Goal: Task Accomplishment & Management: Manage account settings

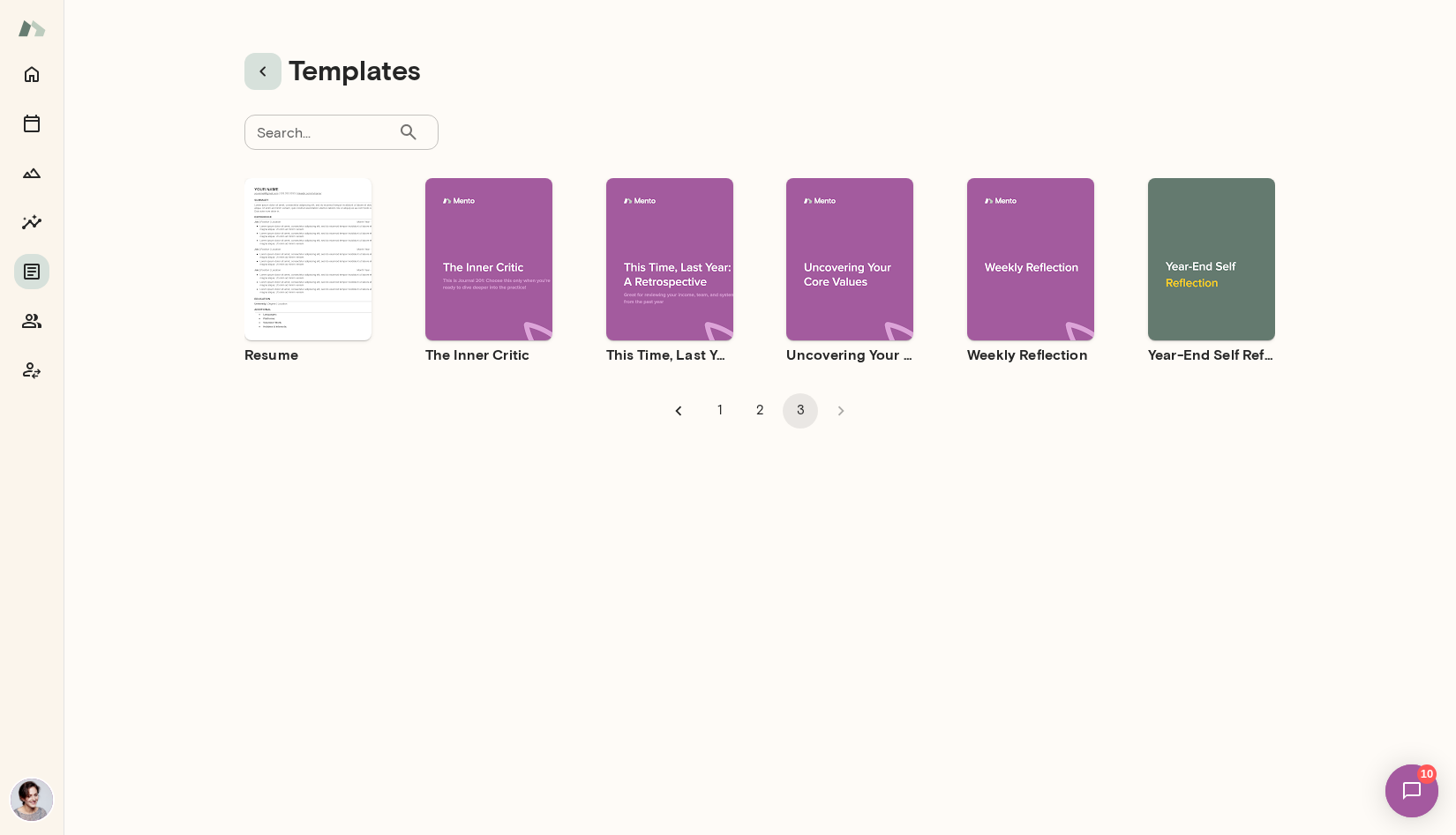
click at [268, 70] on icon "button" at bounding box center [263, 71] width 21 height 21
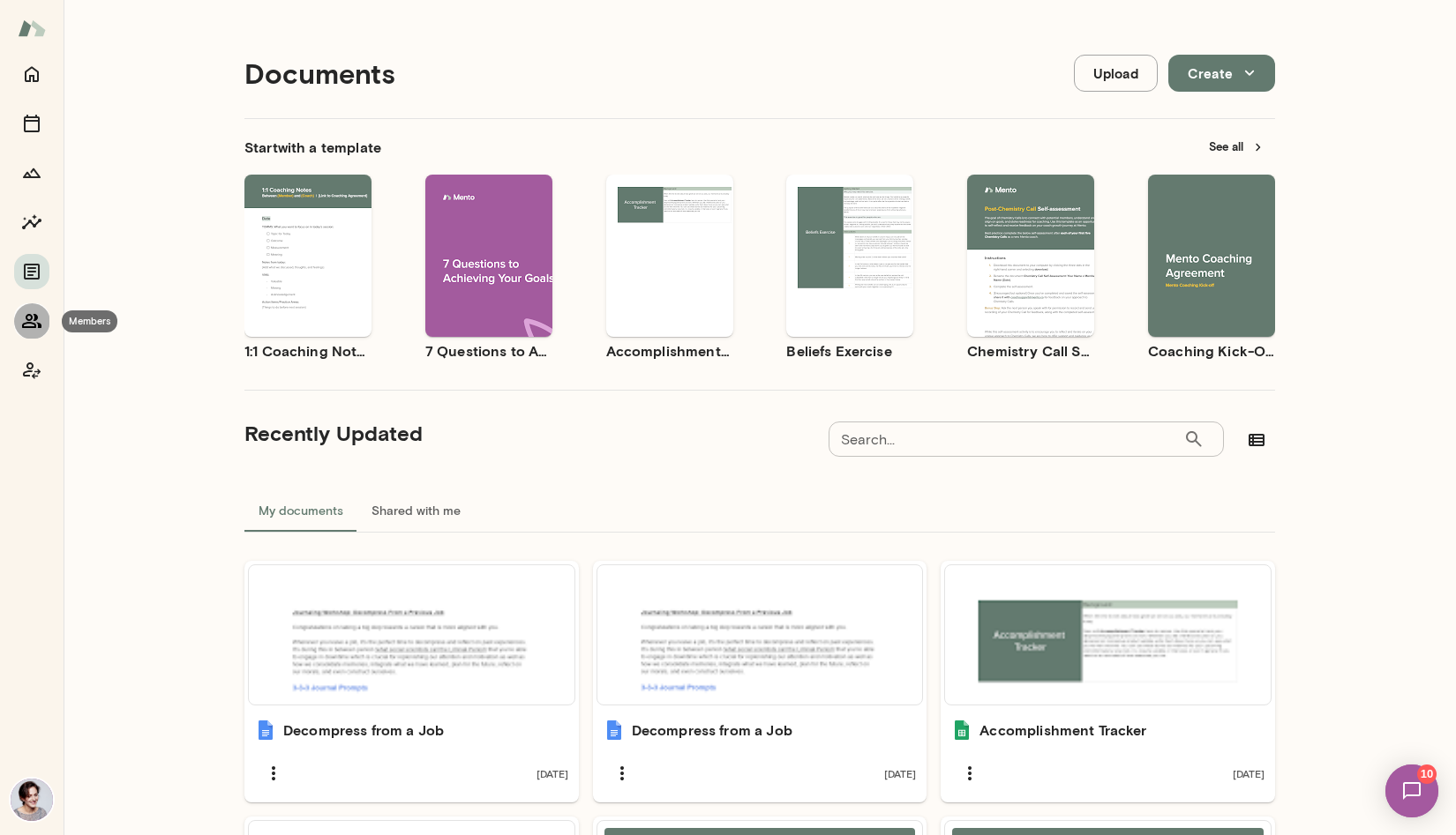
click at [31, 328] on icon "Members" at bounding box center [31, 321] width 21 height 21
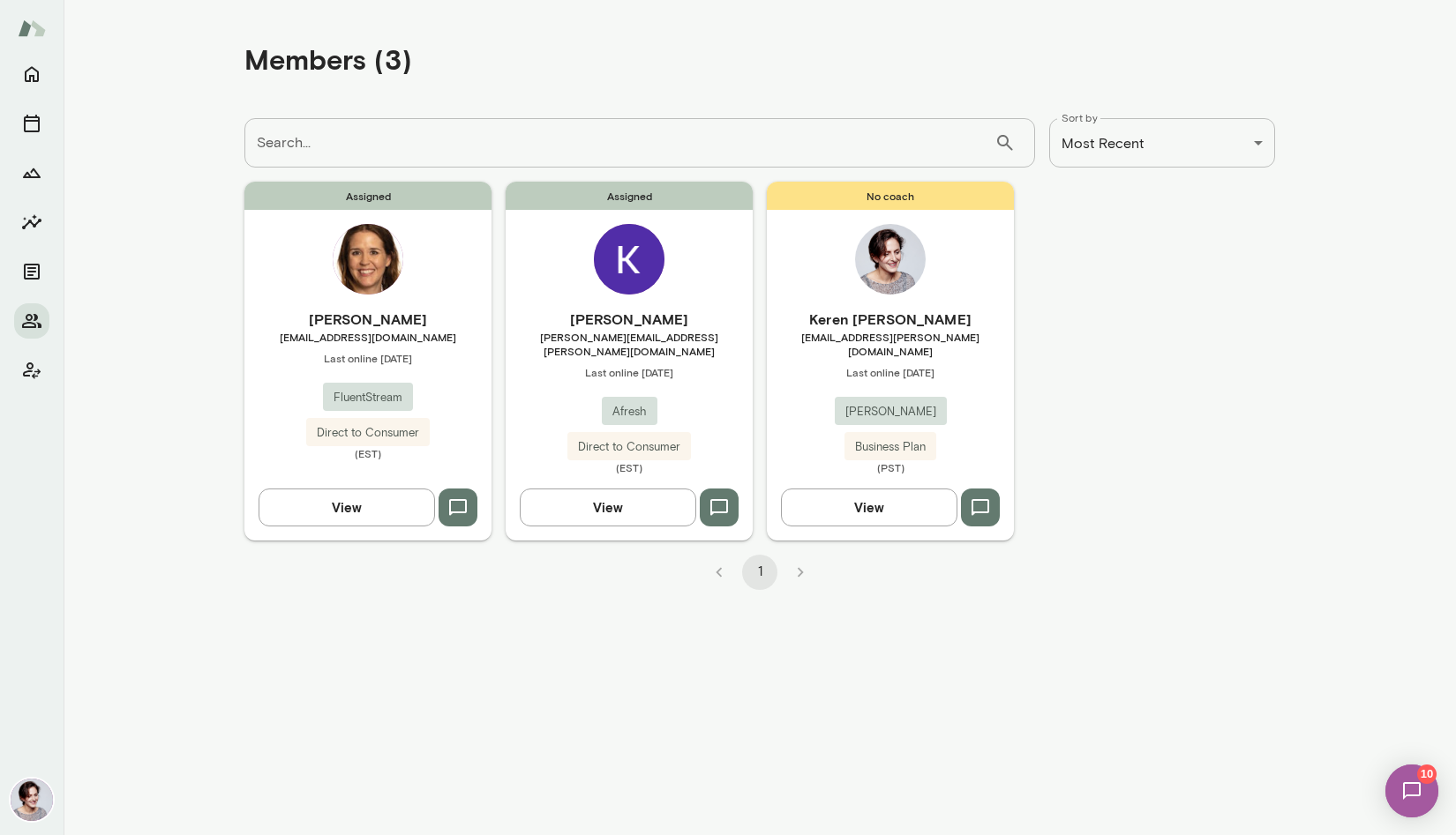
click at [659, 299] on div "Assigned [PERSON_NAME] [PERSON_NAME][EMAIL_ADDRESS][PERSON_NAME][DOMAIN_NAME] L…" at bounding box center [628, 361] width 247 height 358
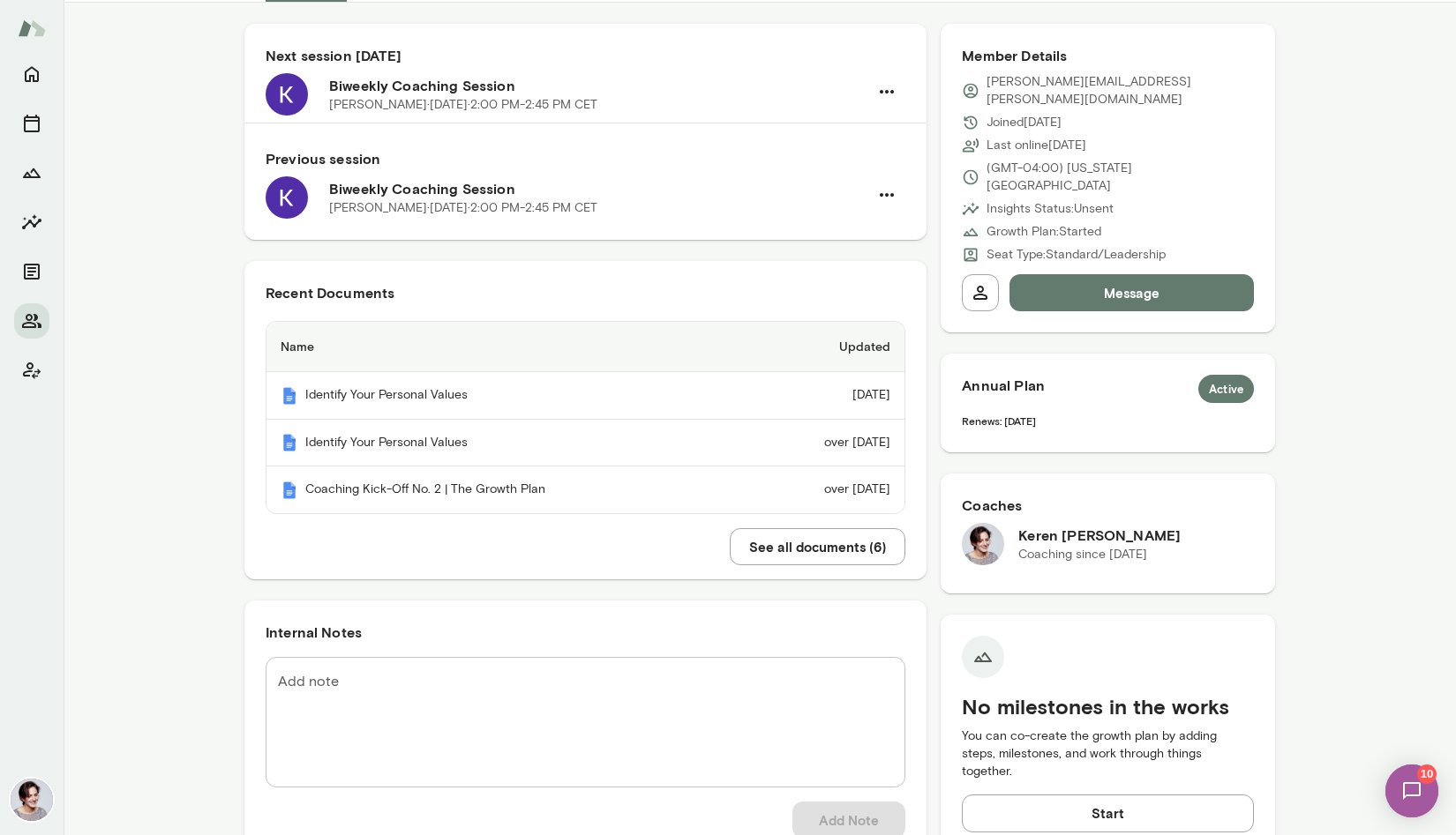
scroll to position [243, 0]
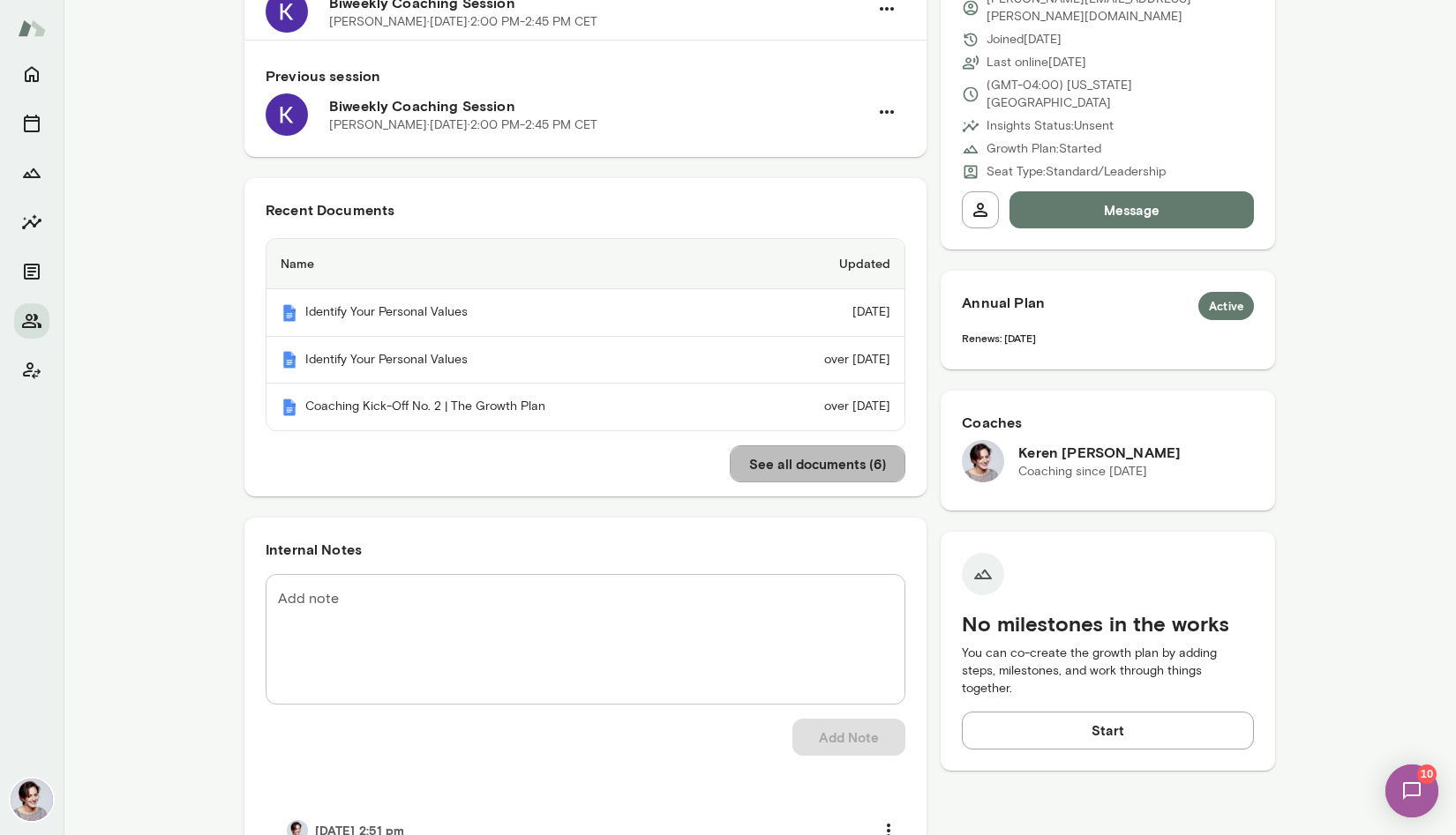
click at [805, 464] on button "See all documents ( 6 )" at bounding box center [817, 463] width 175 height 37
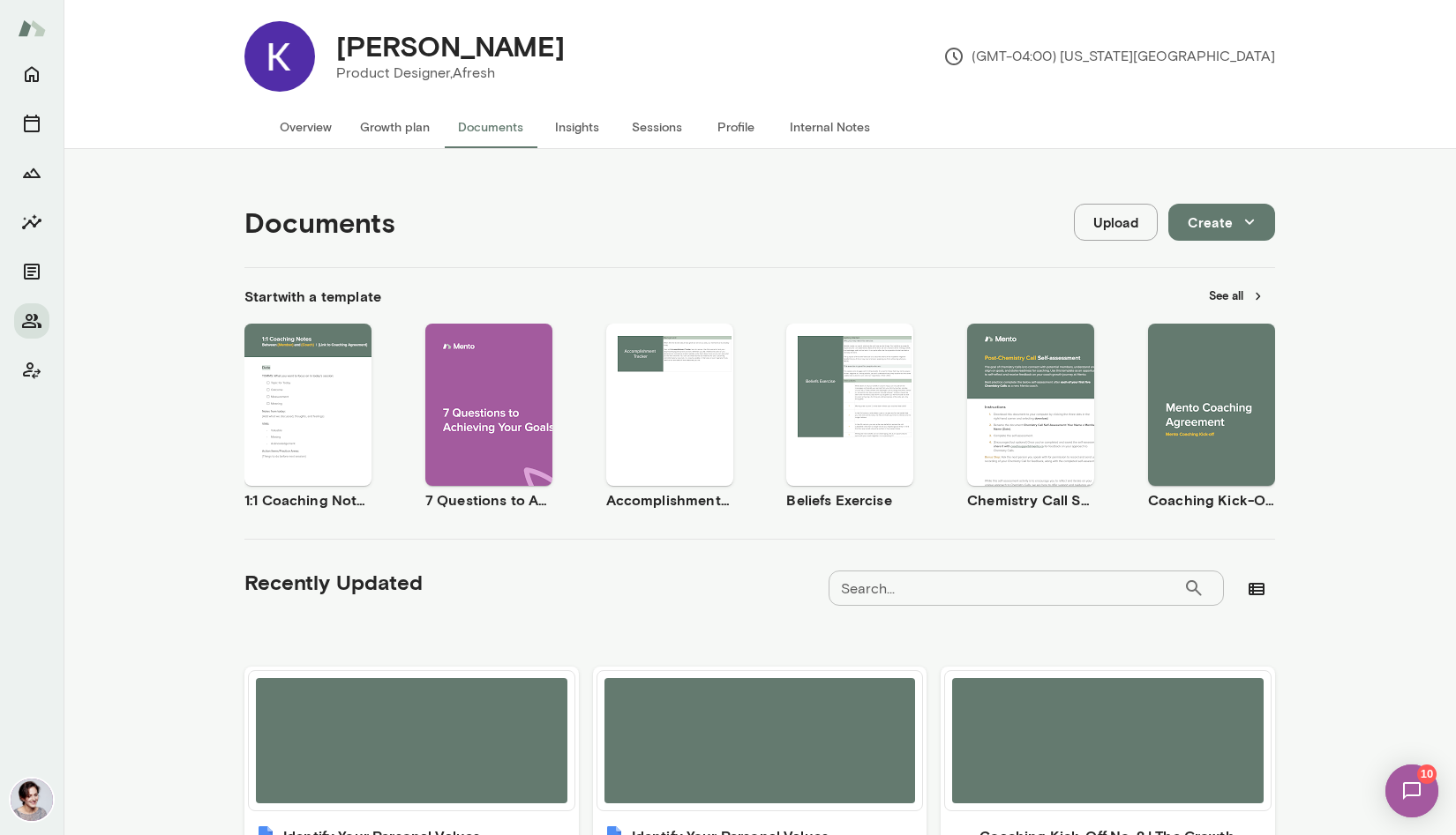
click at [1103, 219] on button "Upload" at bounding box center [1116, 222] width 84 height 37
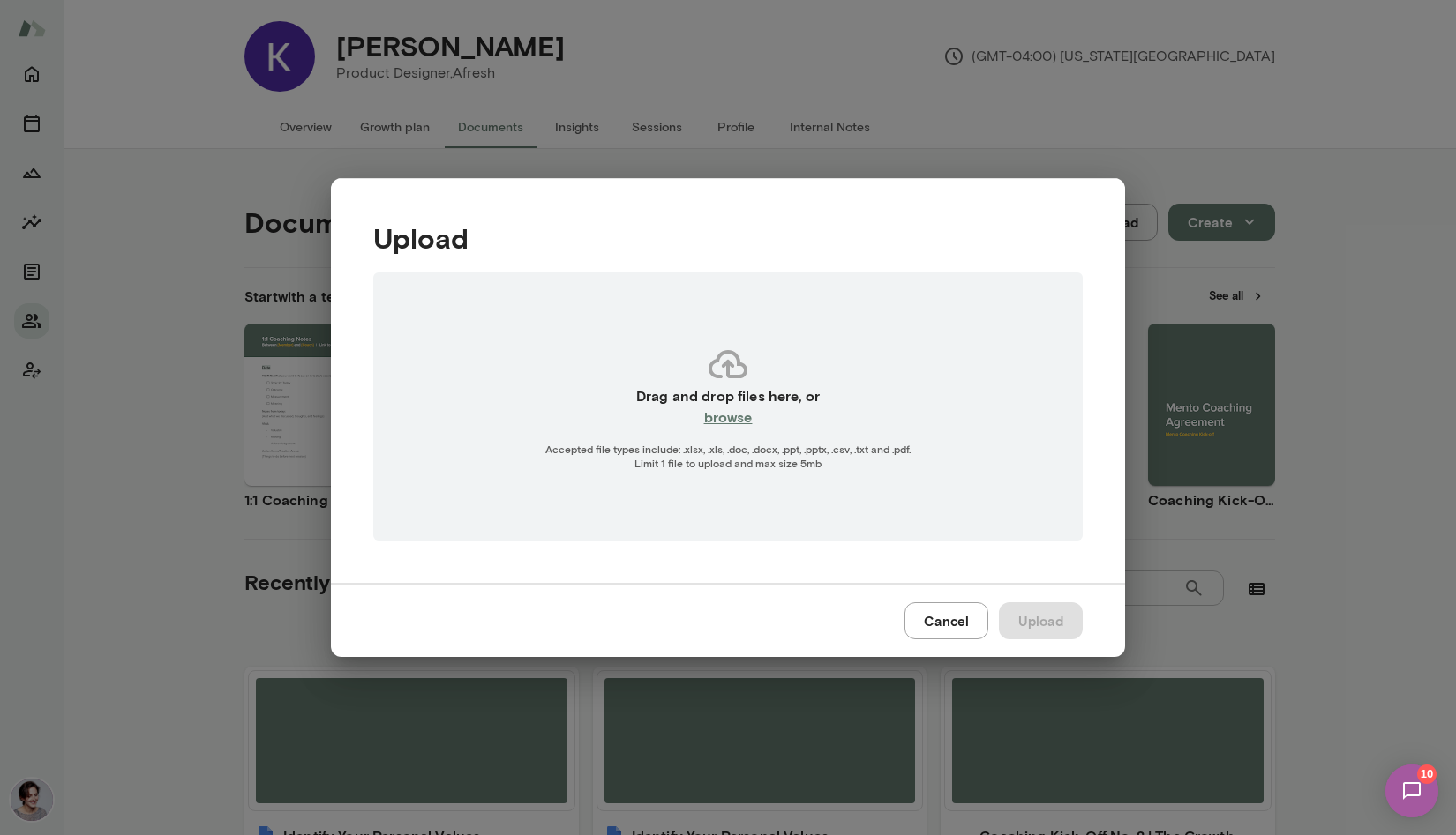
click at [734, 421] on h6 "browse" at bounding box center [728, 418] width 49 height 21
click at [935, 616] on button "Cancel" at bounding box center [947, 621] width 84 height 37
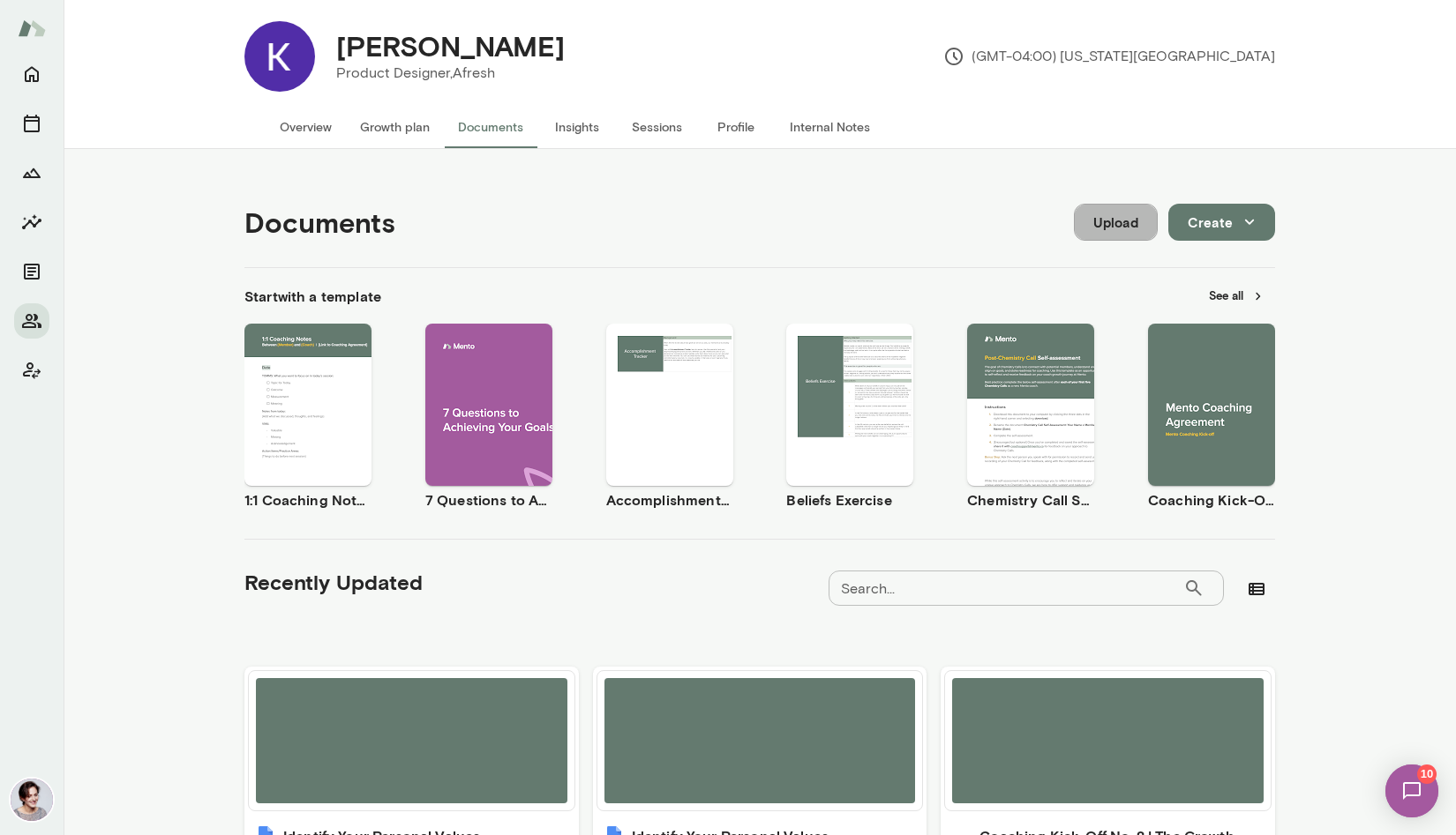
click at [1100, 219] on button "Upload" at bounding box center [1116, 222] width 84 height 37
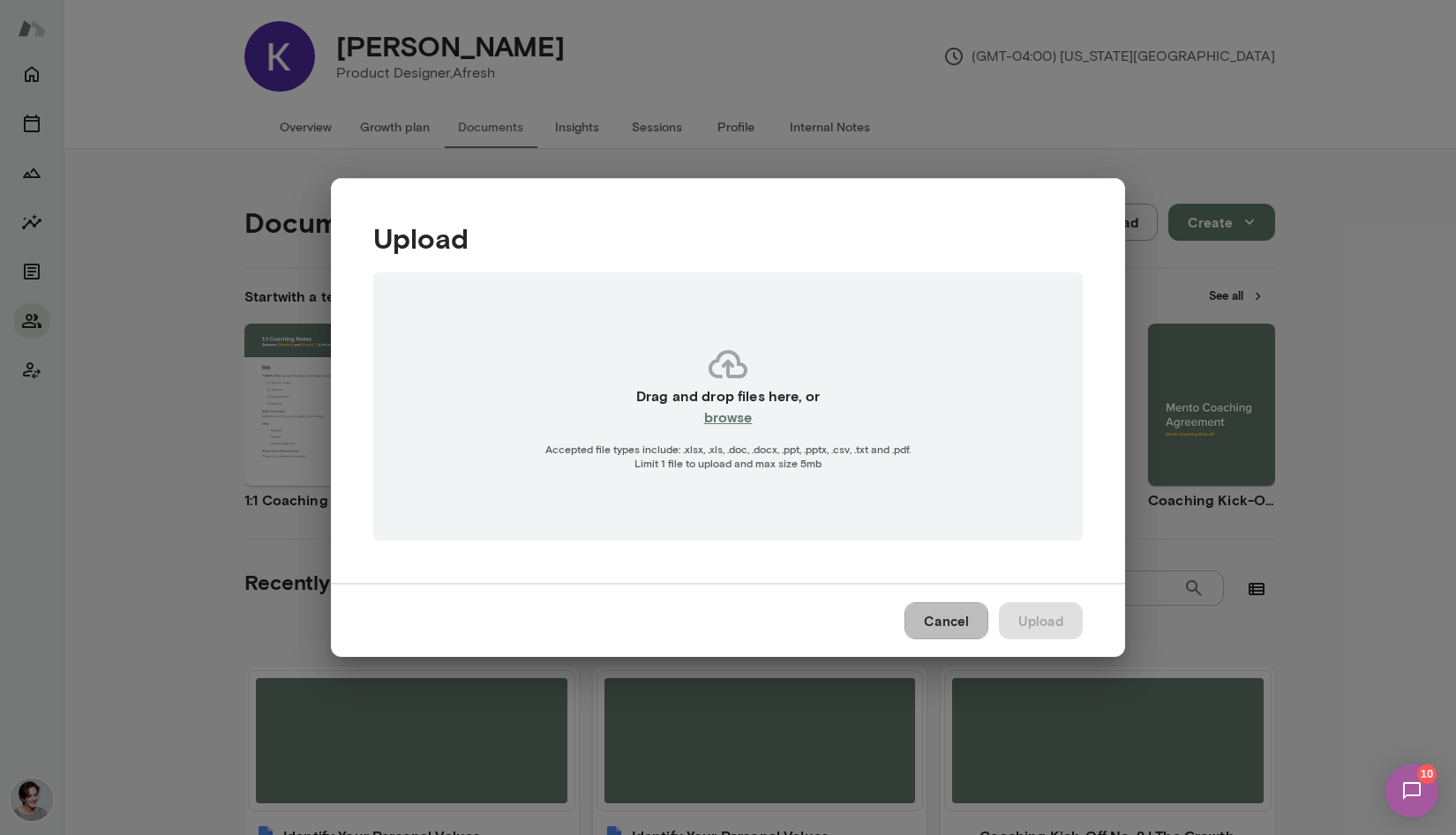
click at [919, 620] on button "Cancel" at bounding box center [947, 621] width 84 height 37
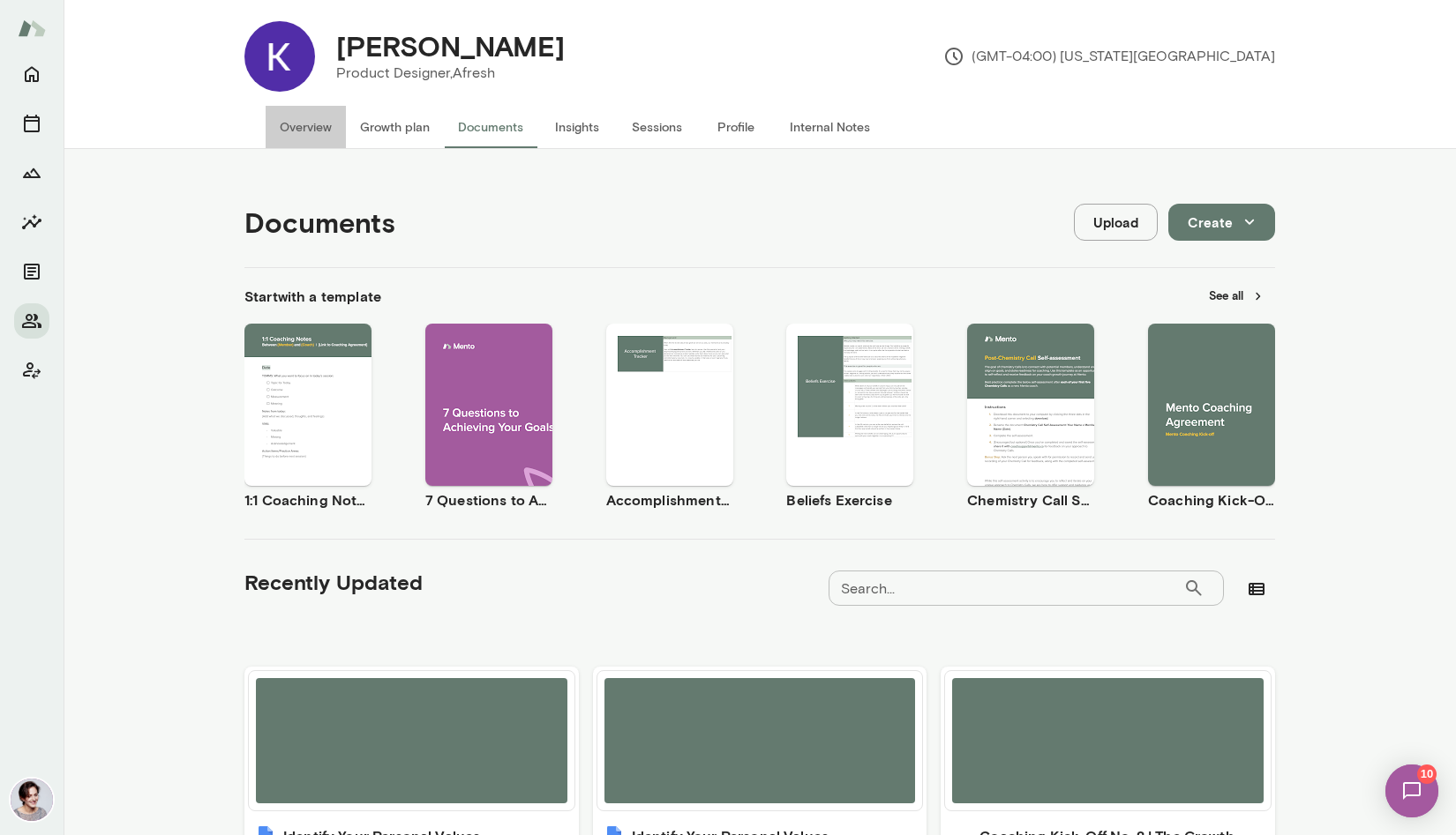
click at [307, 136] on button "Overview" at bounding box center [306, 127] width 80 height 42
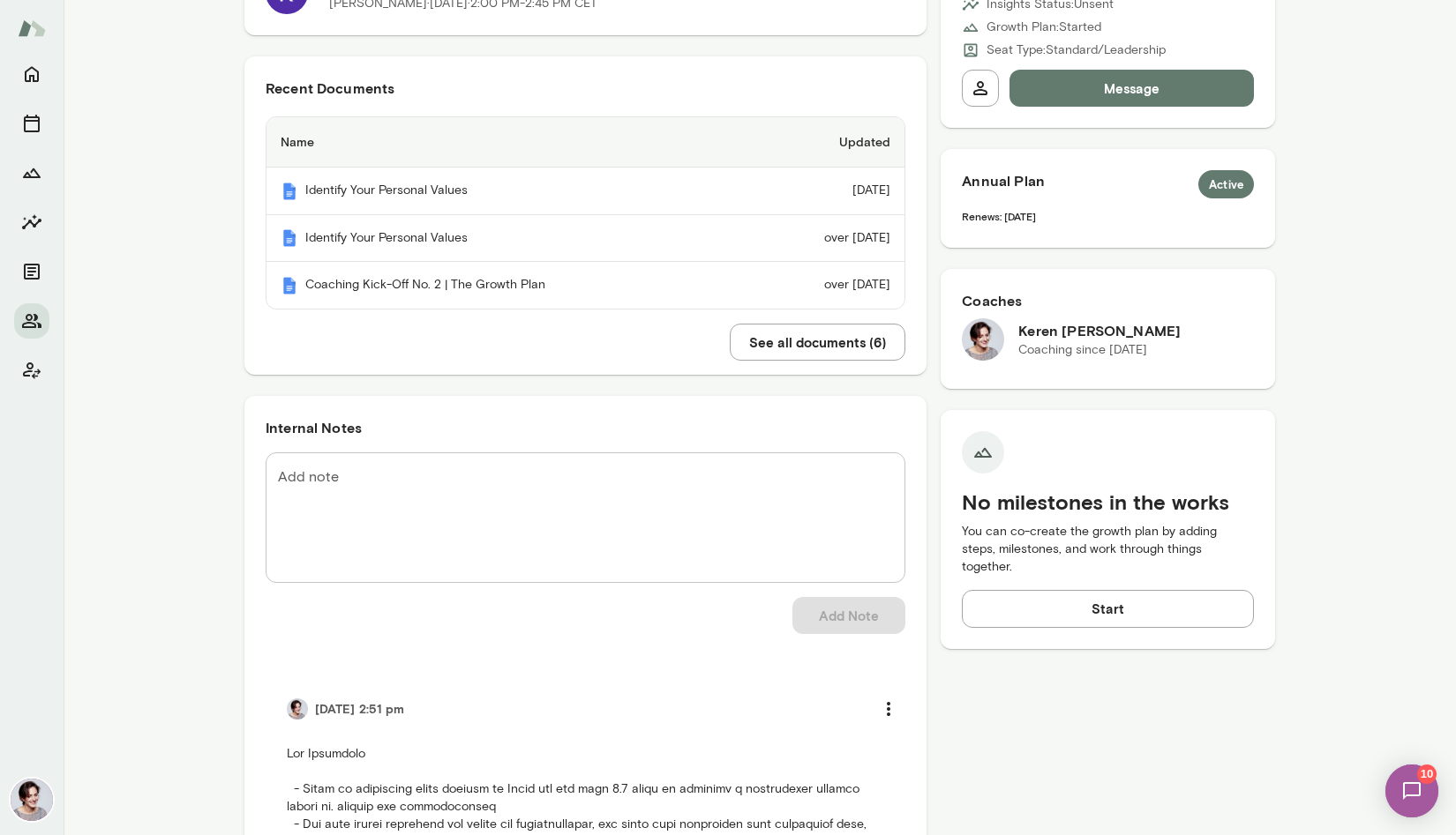
scroll to position [534, 0]
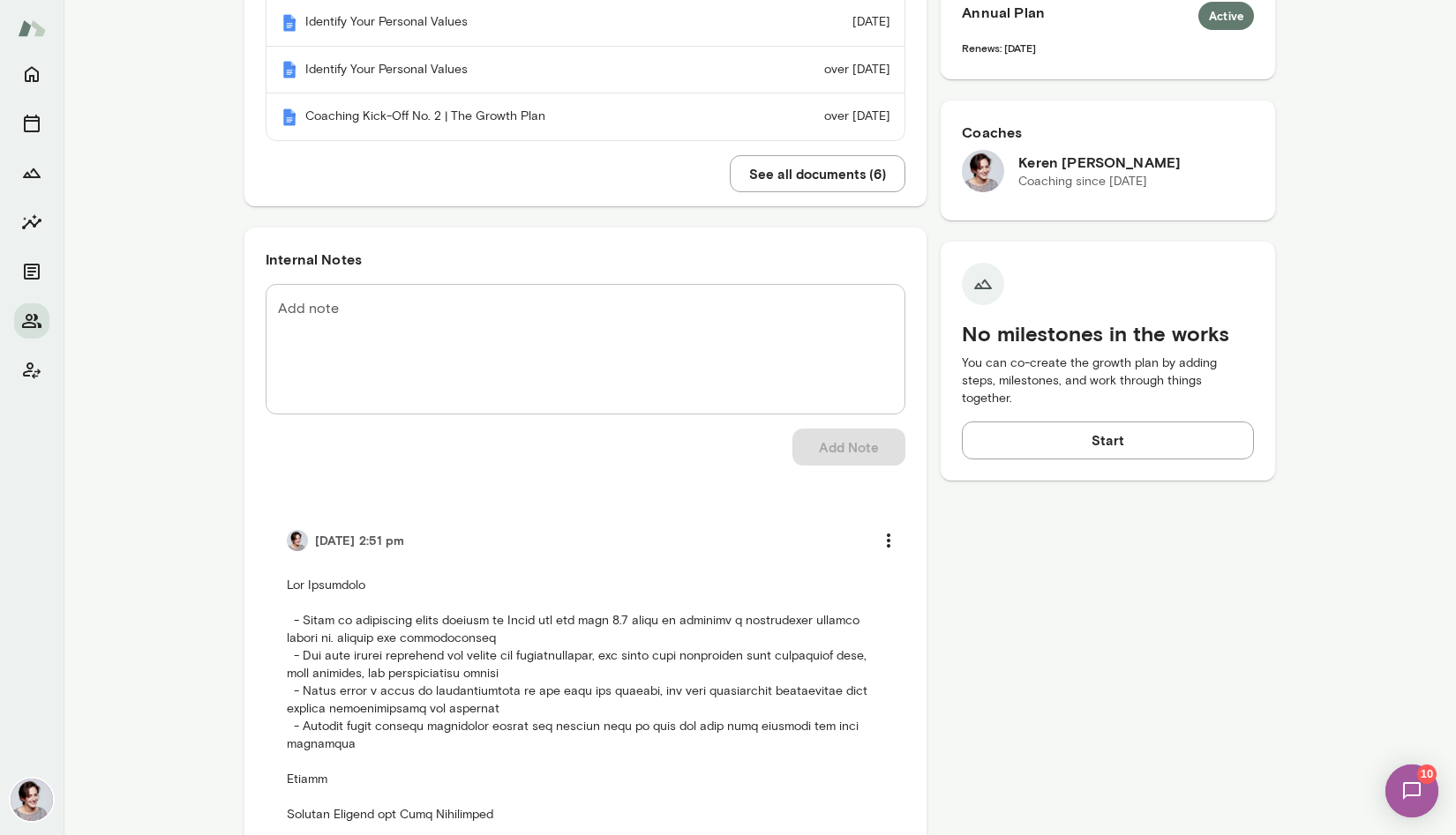
click at [814, 184] on button "See all documents ( 6 )" at bounding box center [817, 173] width 175 height 37
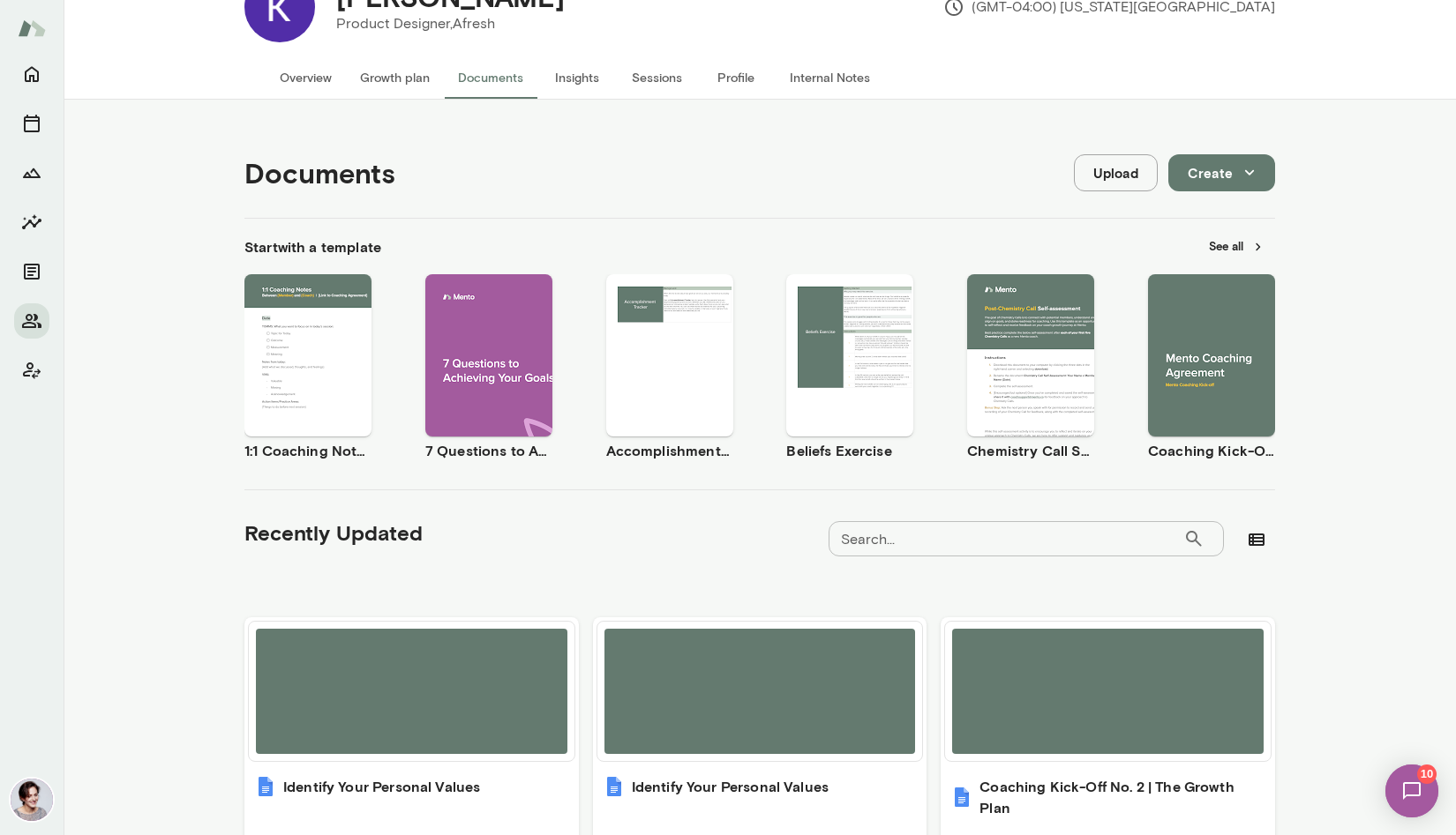
scroll to position [8, 0]
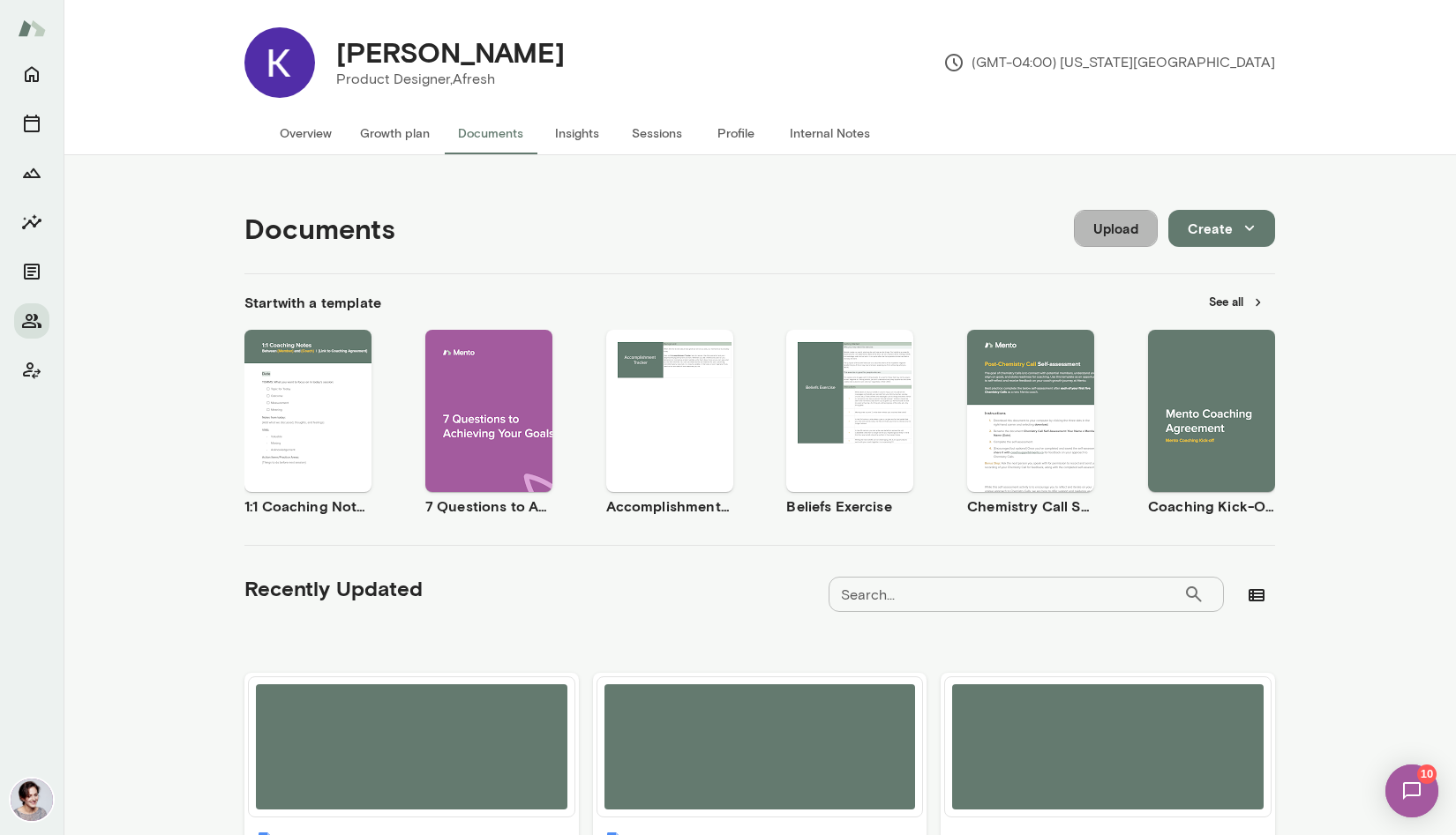
click at [1096, 231] on button "Upload" at bounding box center [1116, 228] width 84 height 37
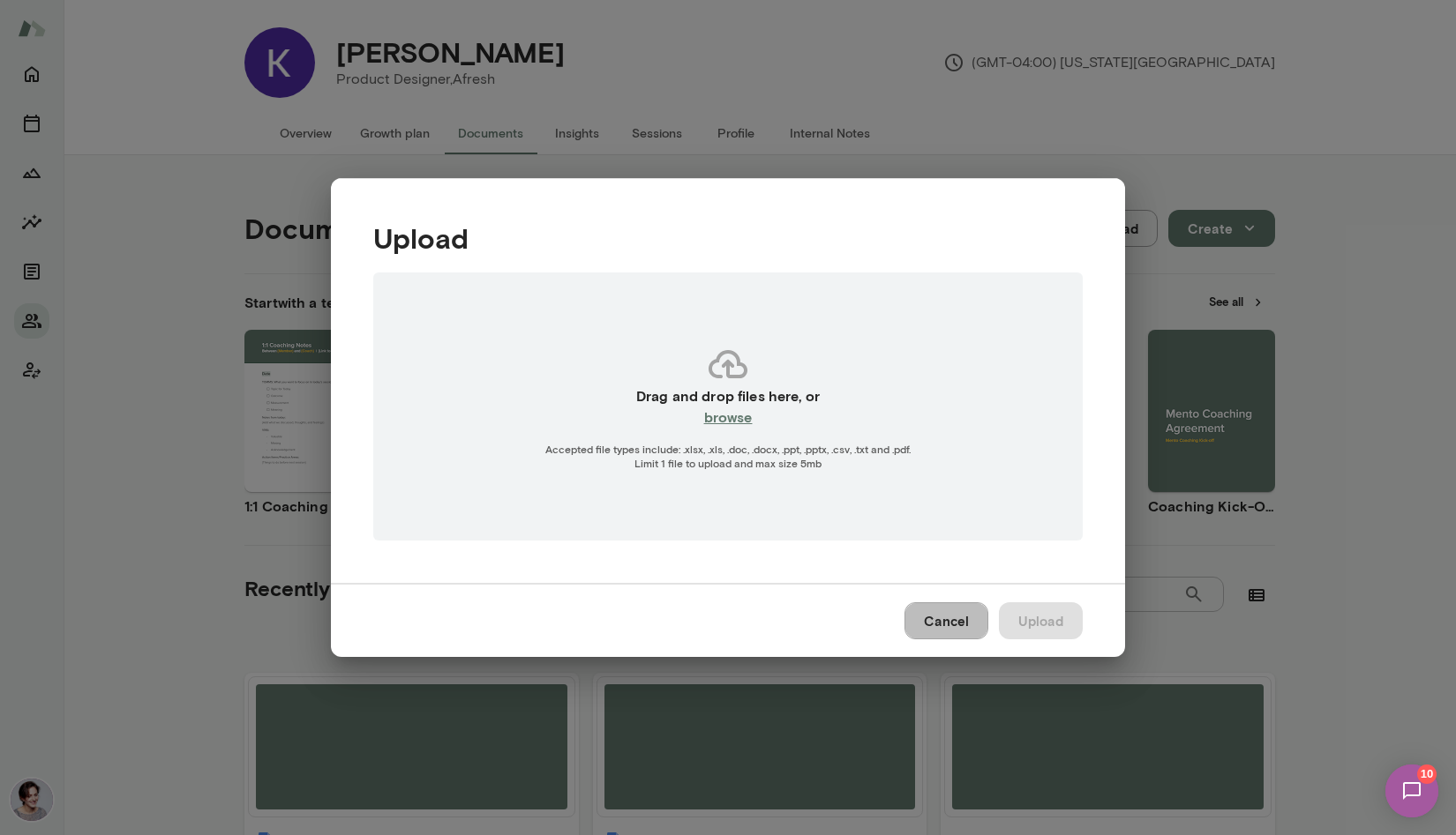
click at [942, 613] on button "Cancel" at bounding box center [947, 621] width 84 height 37
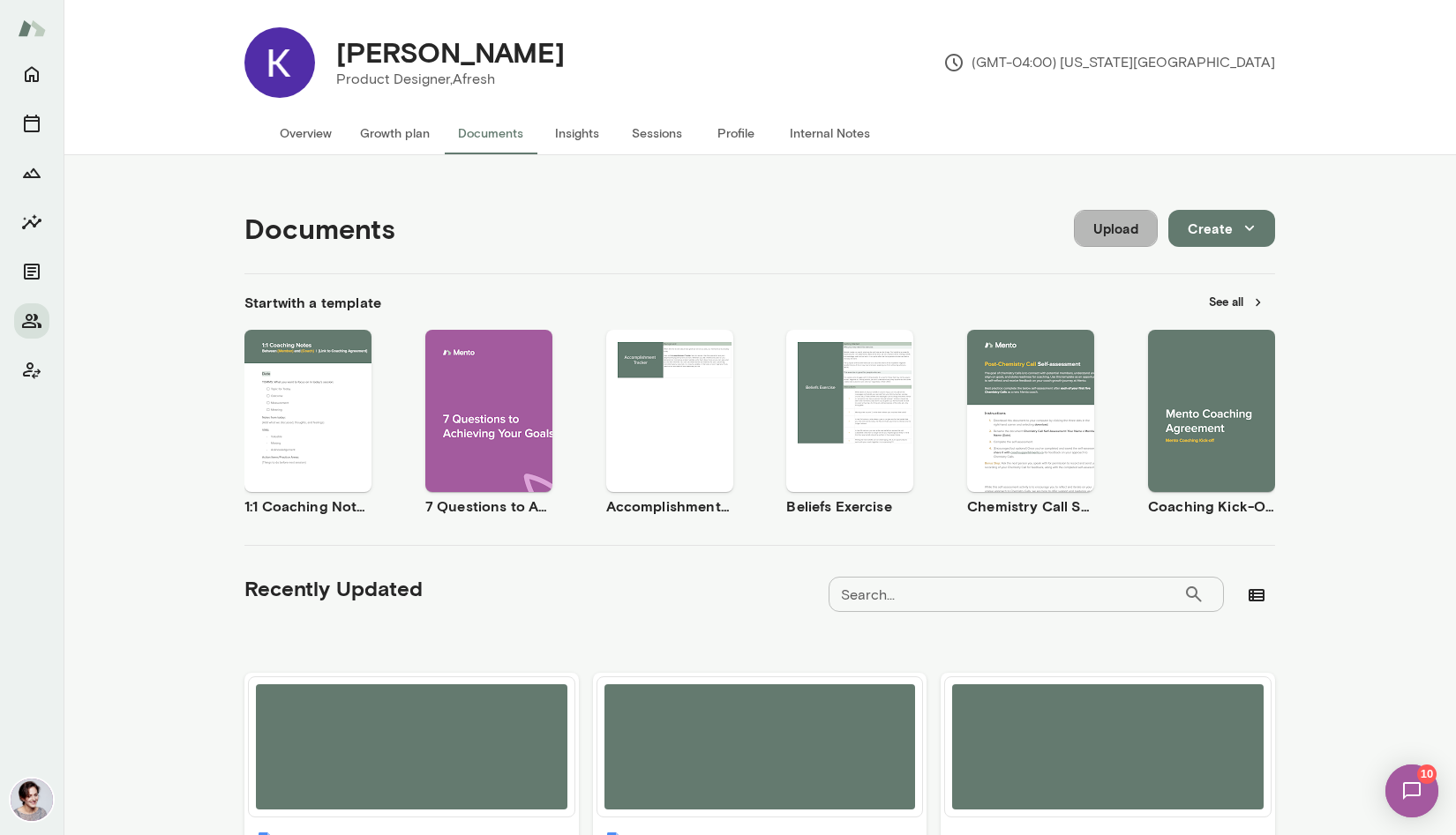
click at [1097, 225] on button "Upload" at bounding box center [1116, 228] width 84 height 37
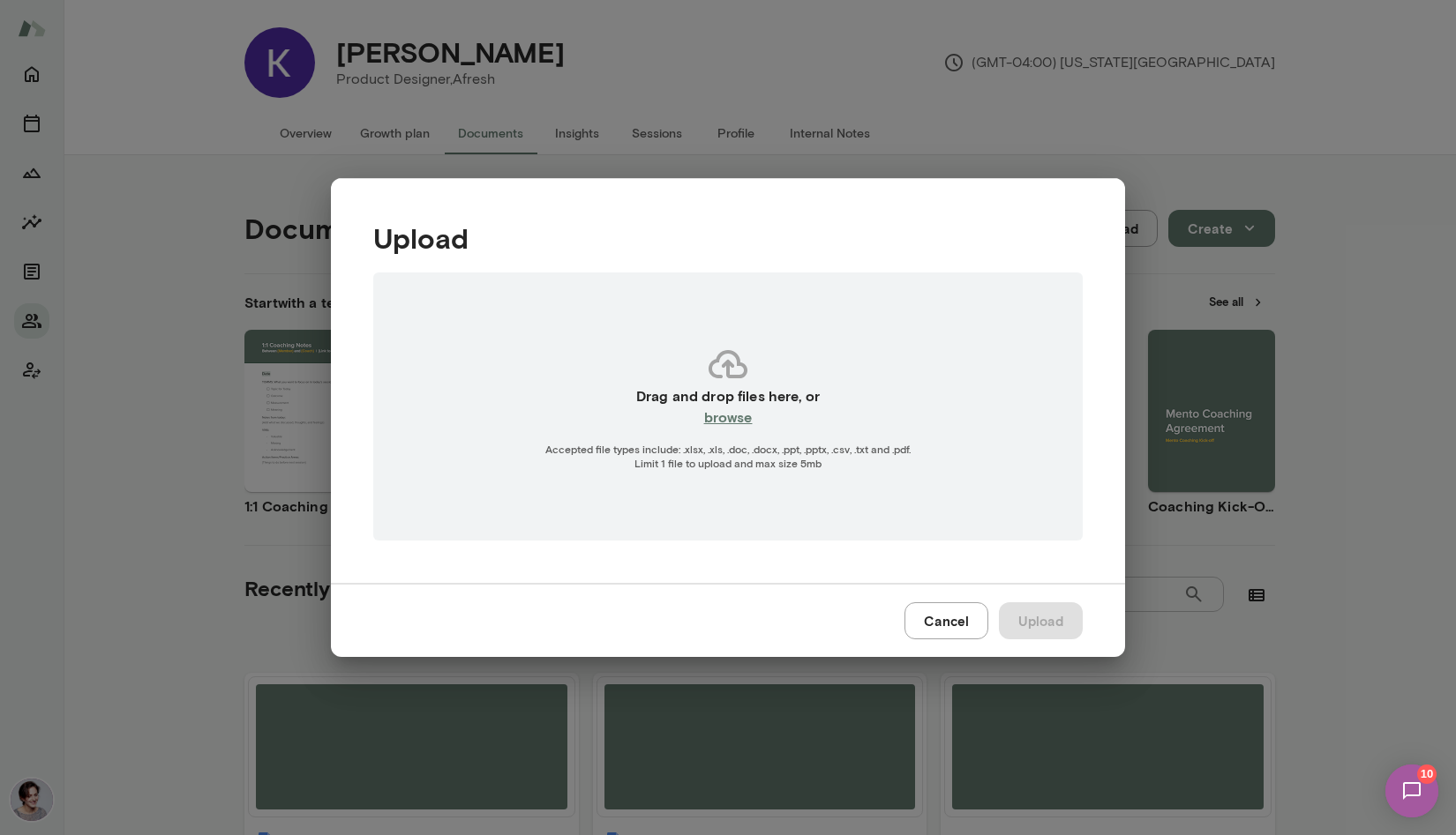
click at [728, 419] on h6 "browse" at bounding box center [728, 418] width 49 height 21
type input "**********"
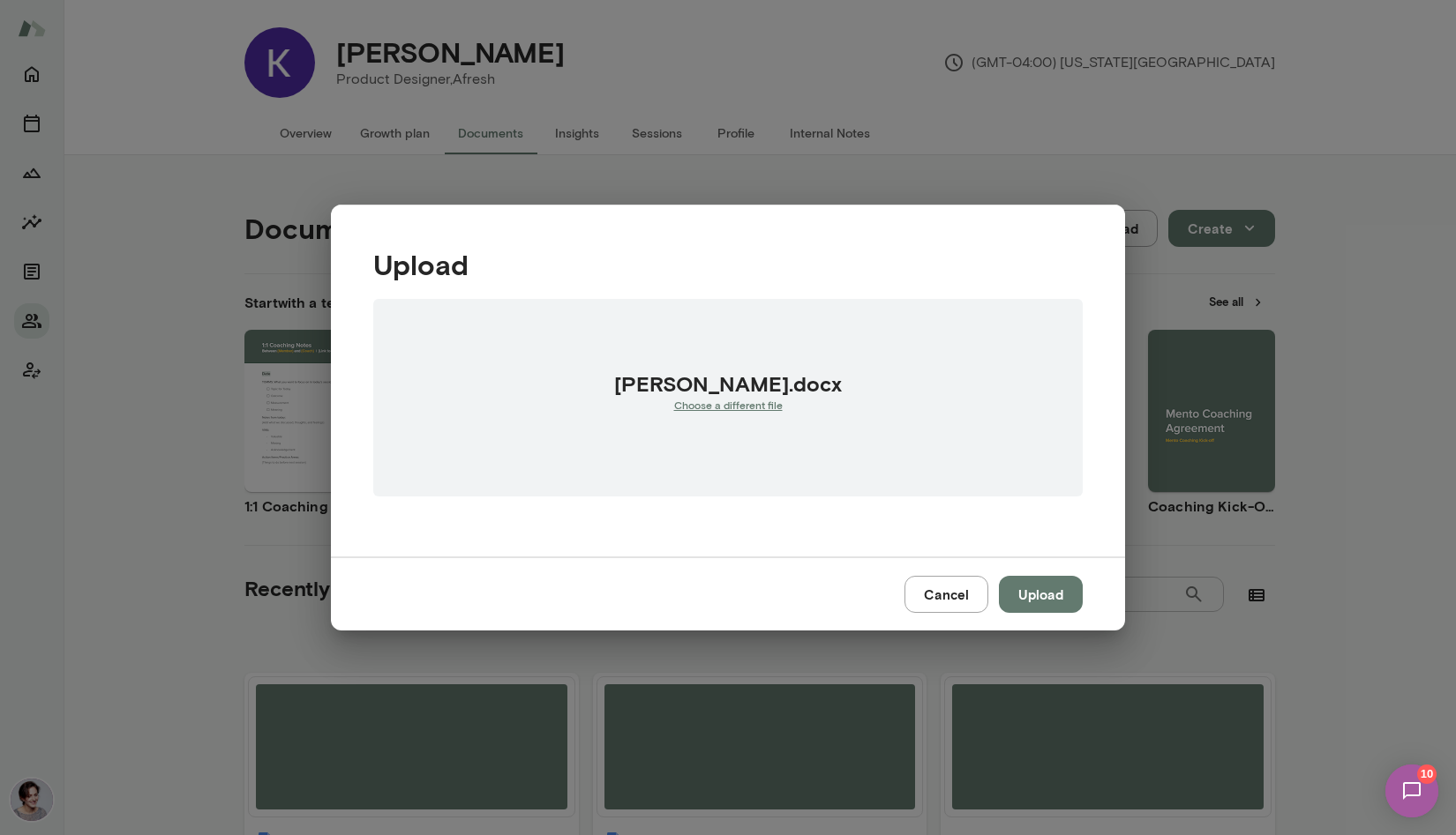
click at [1058, 590] on button "Upload" at bounding box center [1041, 594] width 84 height 37
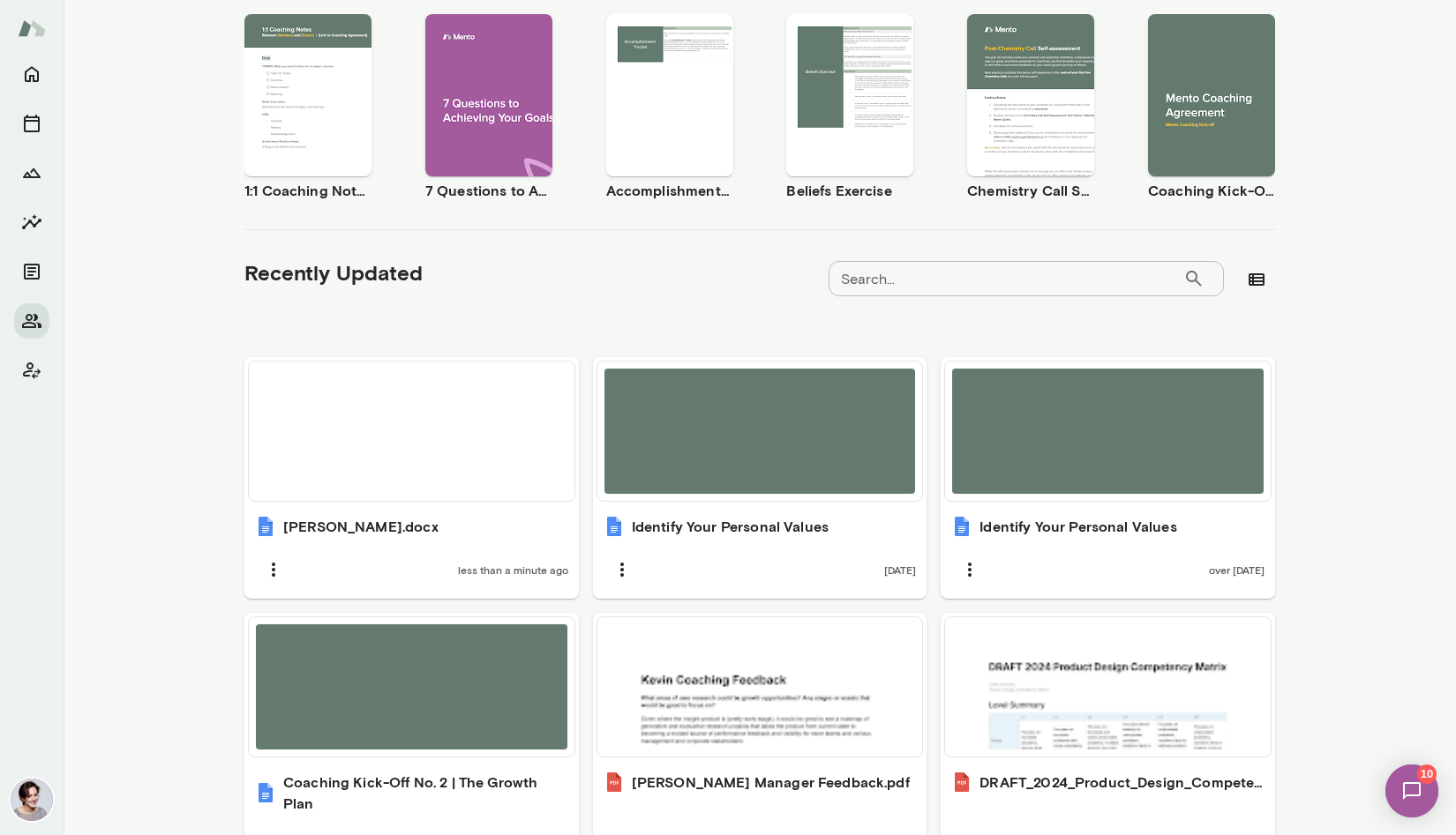
scroll to position [347, 0]
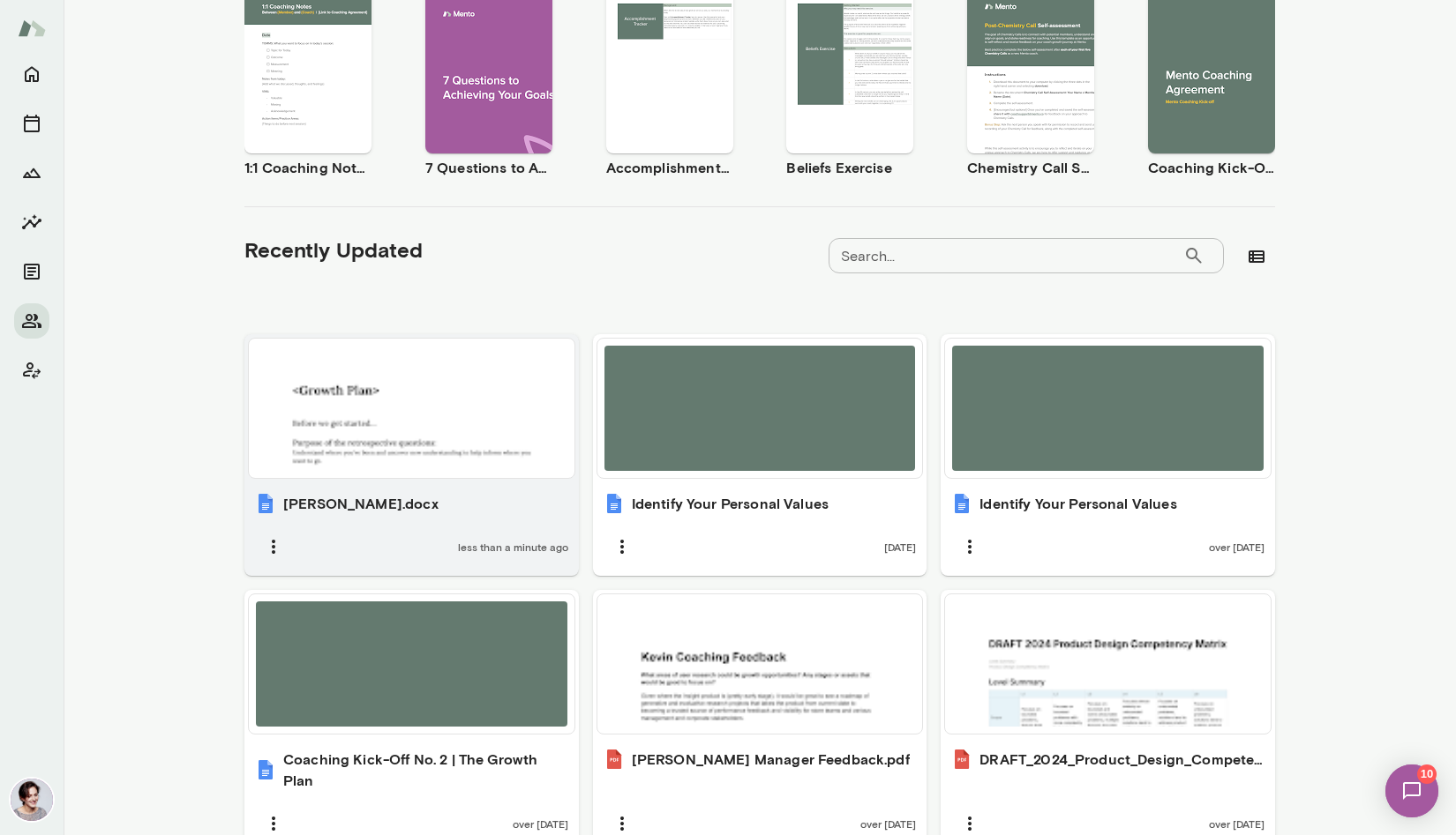
click at [366, 515] on div "[PERSON_NAME].docx less than a minute ago" at bounding box center [411, 529] width 335 height 93
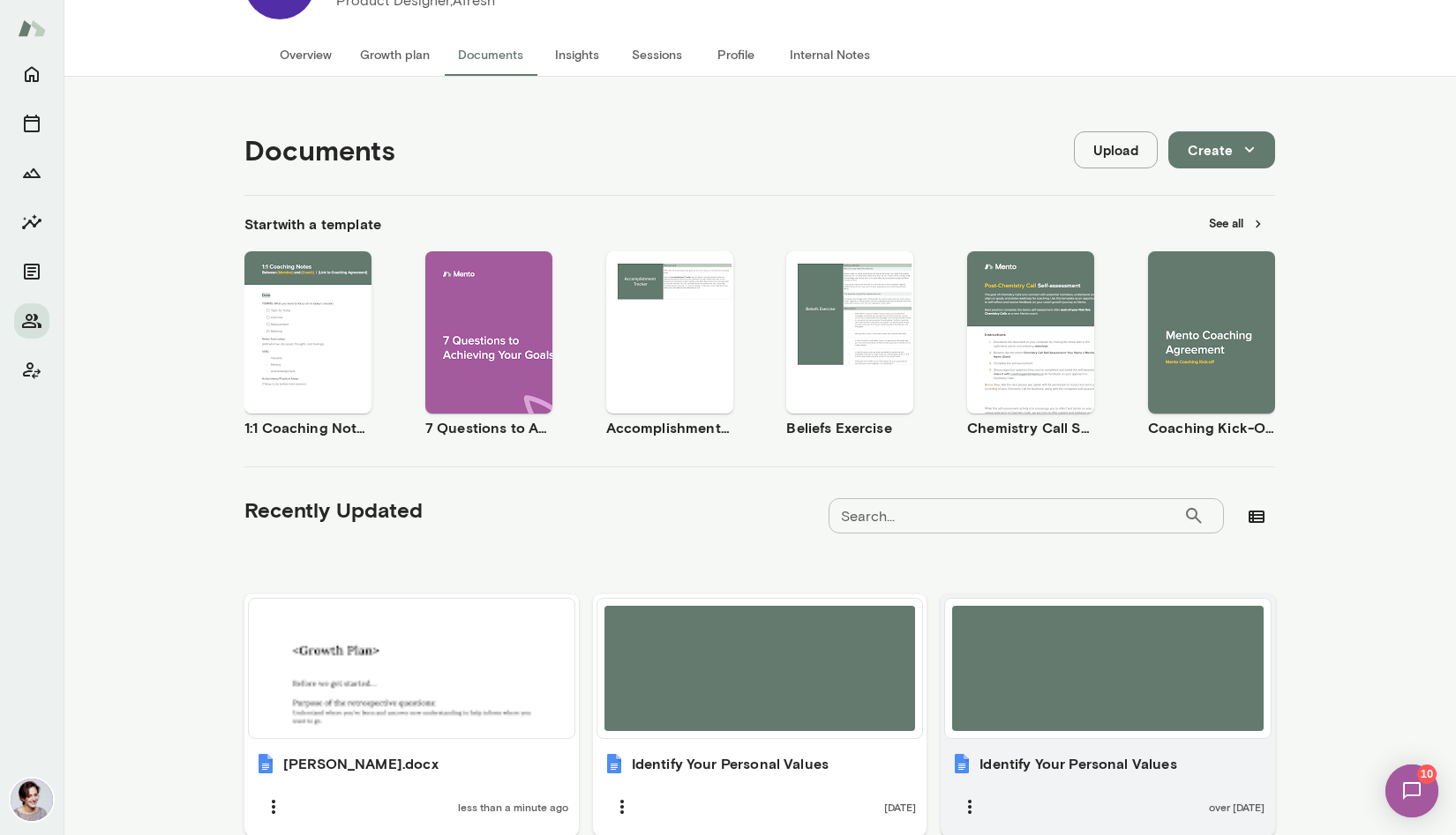
scroll to position [0, 0]
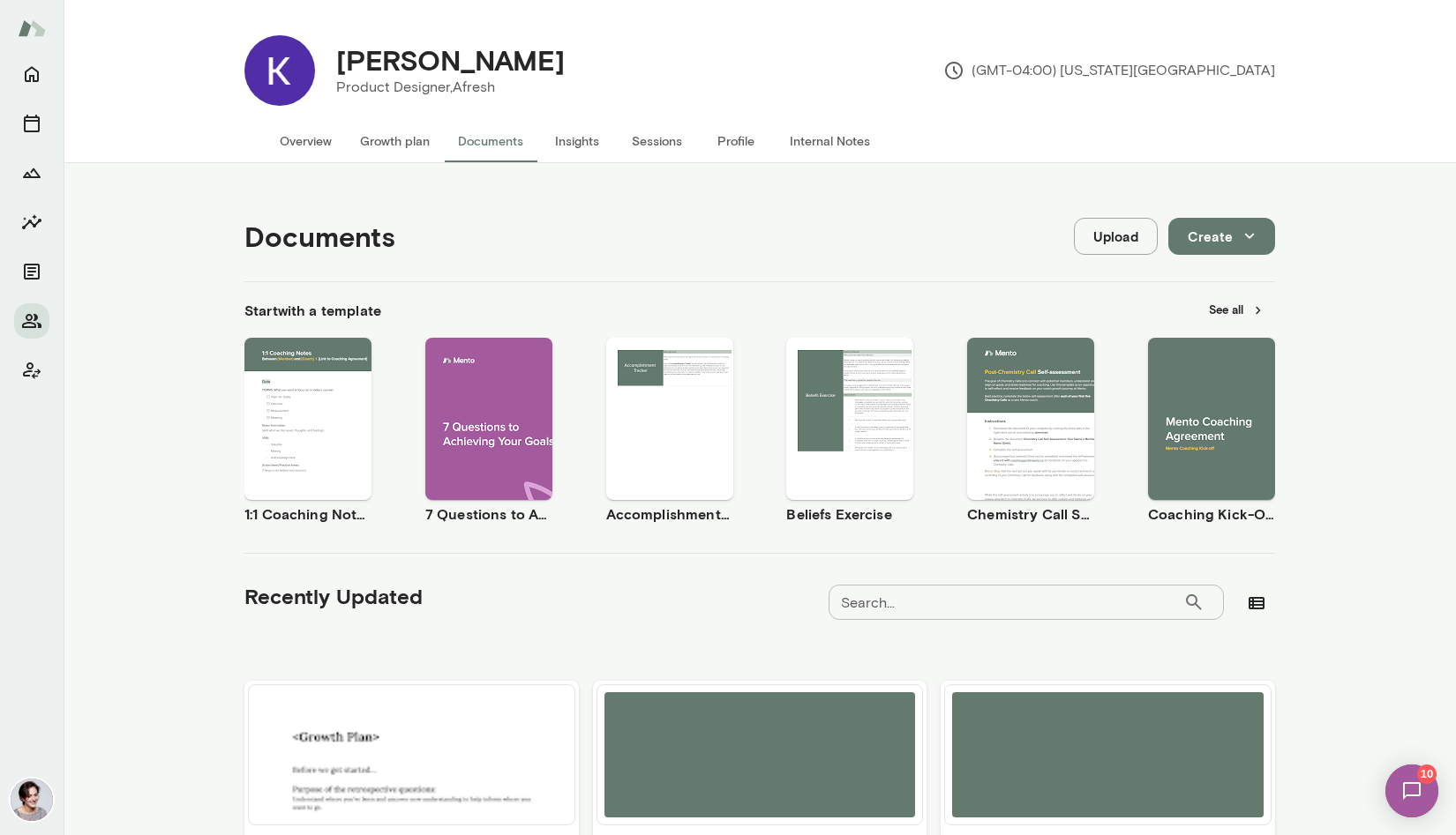
click at [302, 148] on button "Overview" at bounding box center [306, 141] width 80 height 42
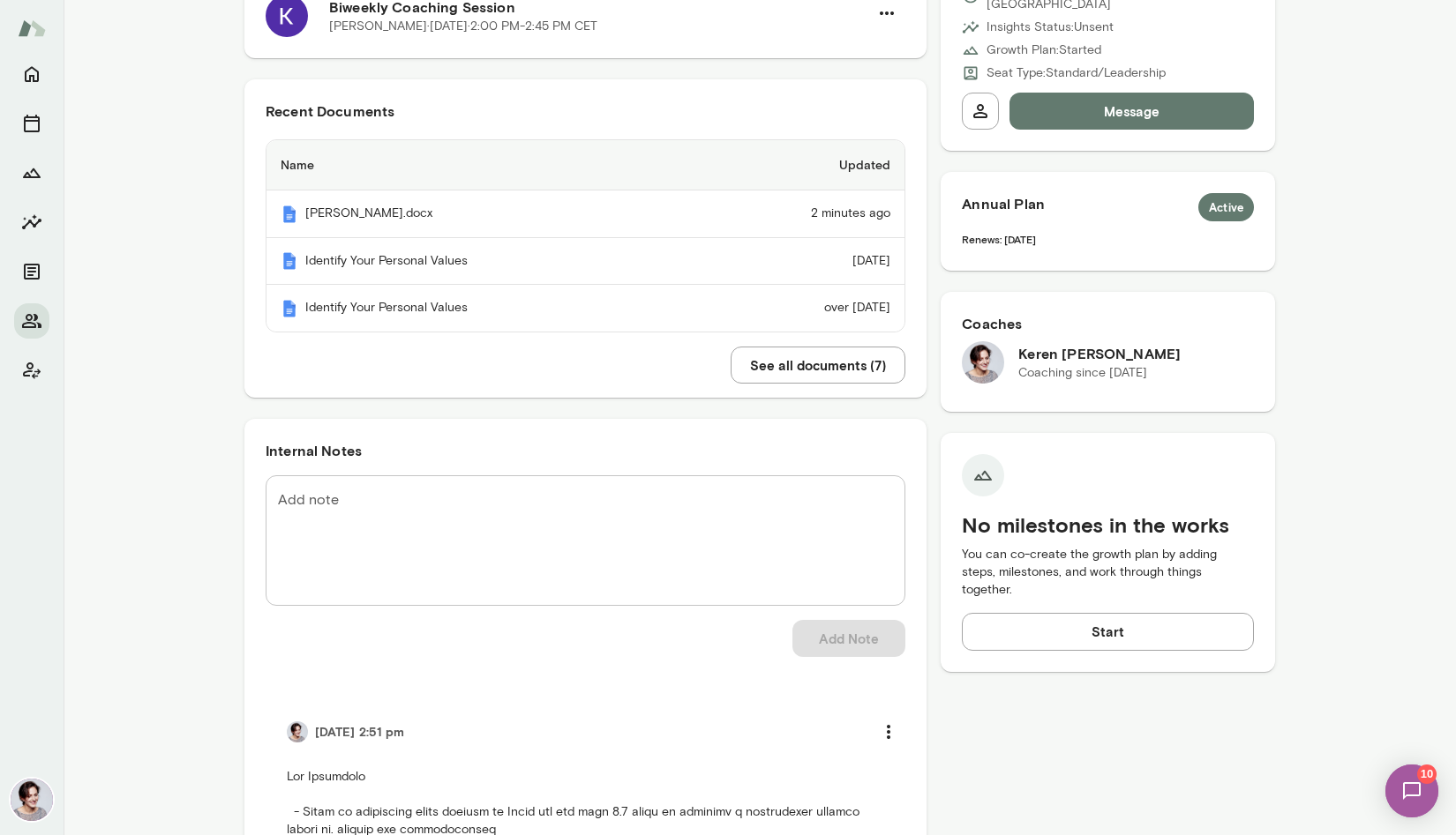
scroll to position [523, 0]
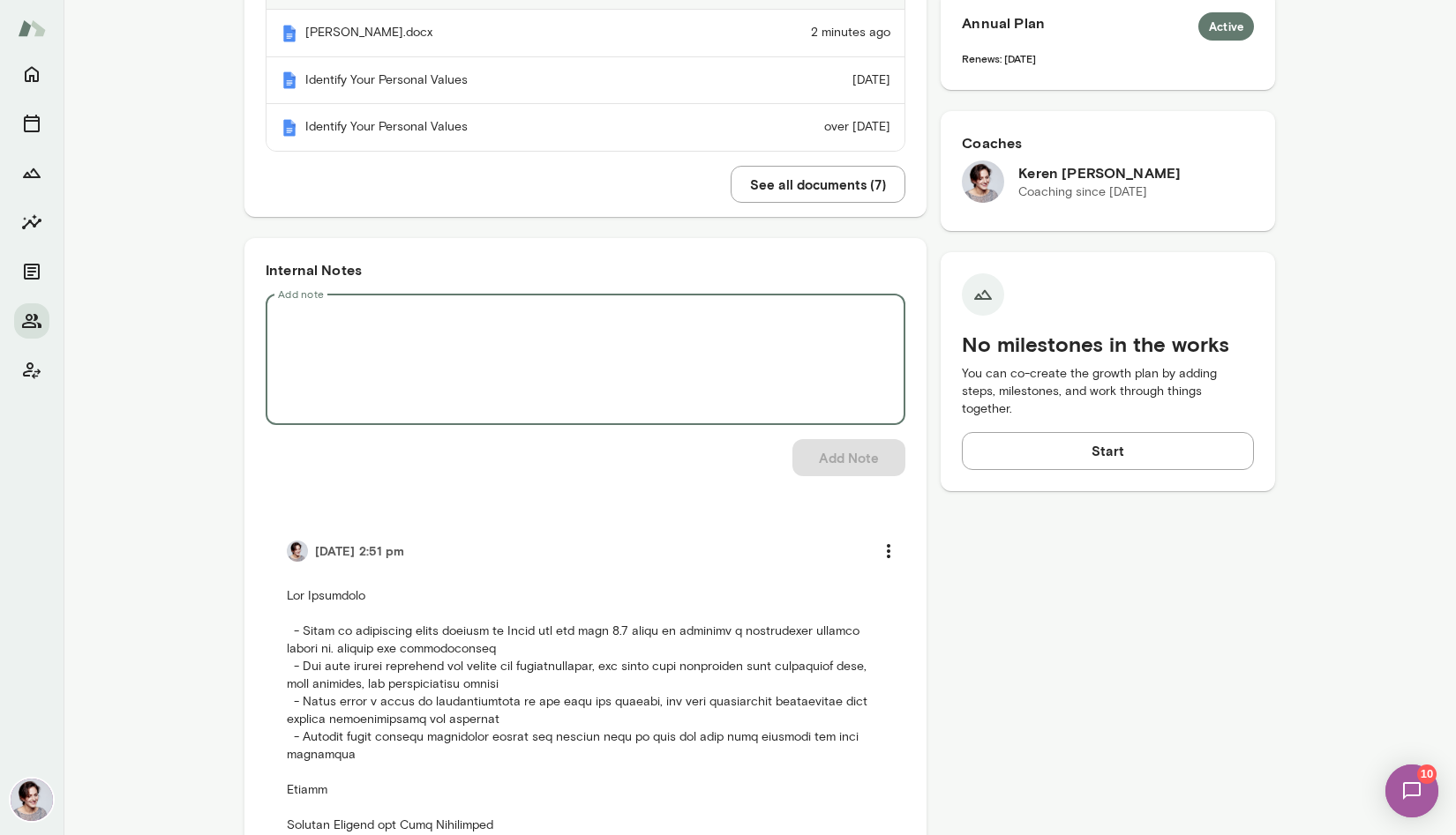
click at [445, 353] on textarea "Add note" at bounding box center [585, 359] width 615 height 101
paste textarea "**********"
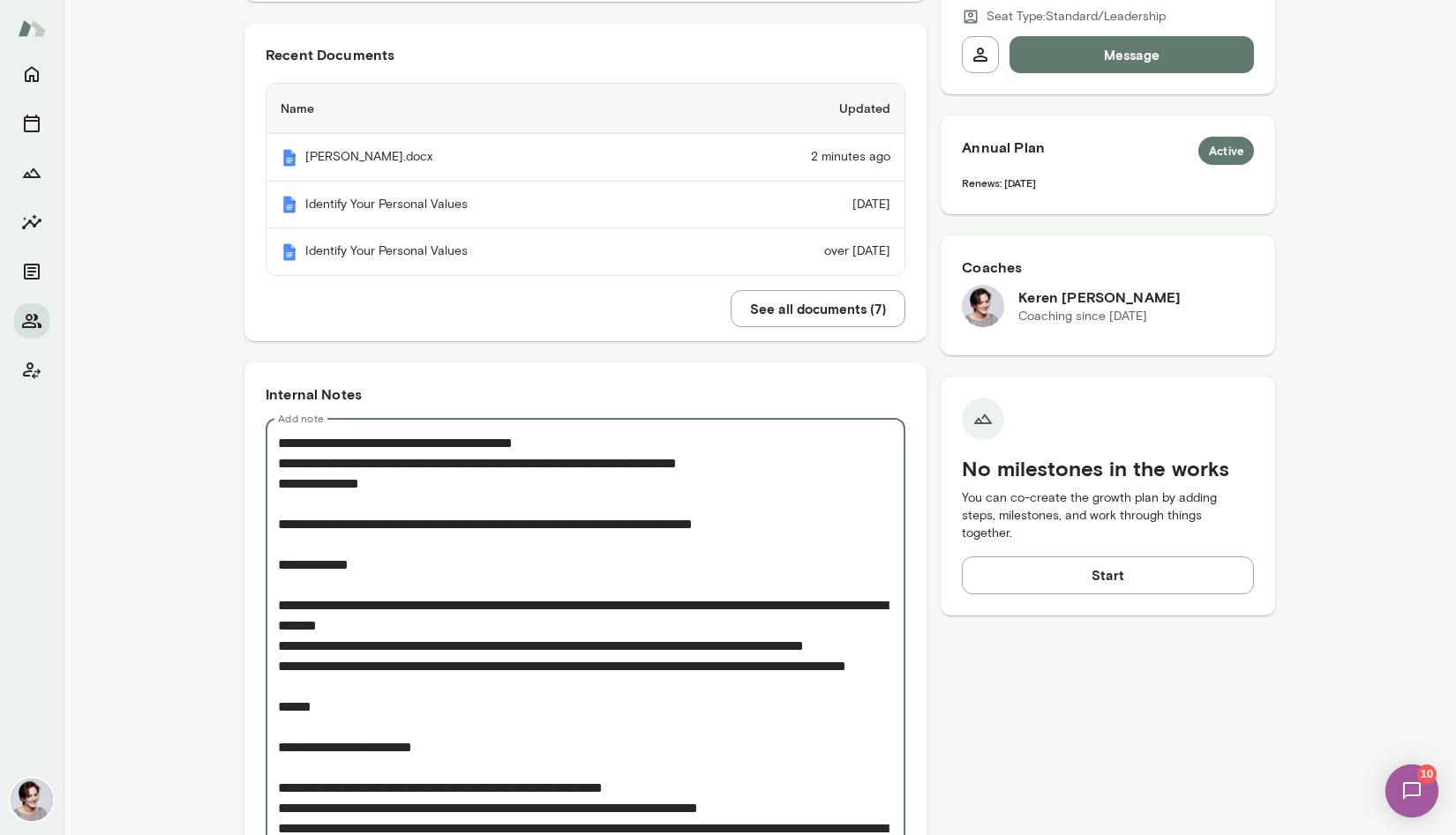
scroll to position [442, 0]
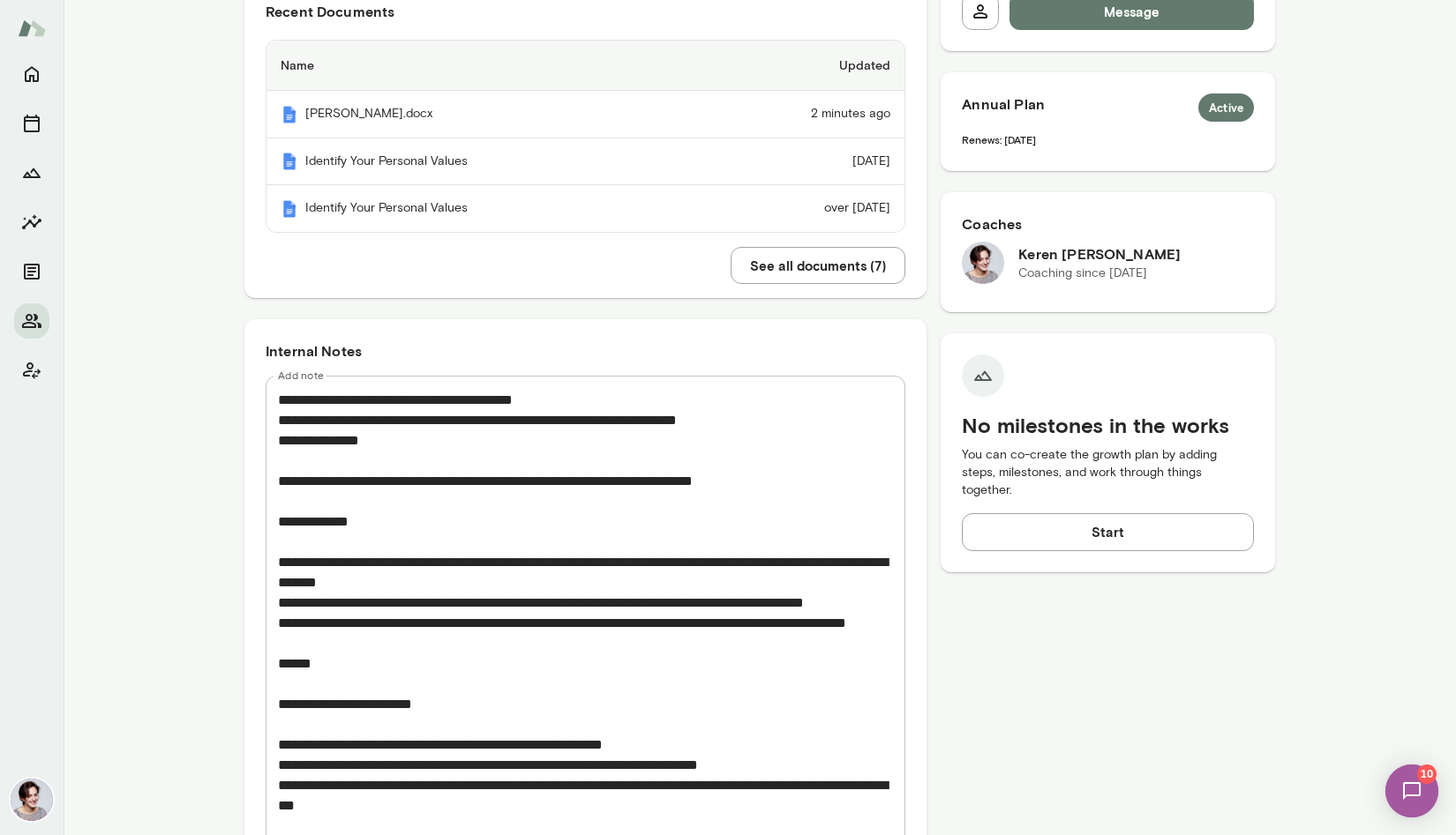
drag, startPoint x: 278, startPoint y: 402, endPoint x: 407, endPoint y: 440, distance: 134.5
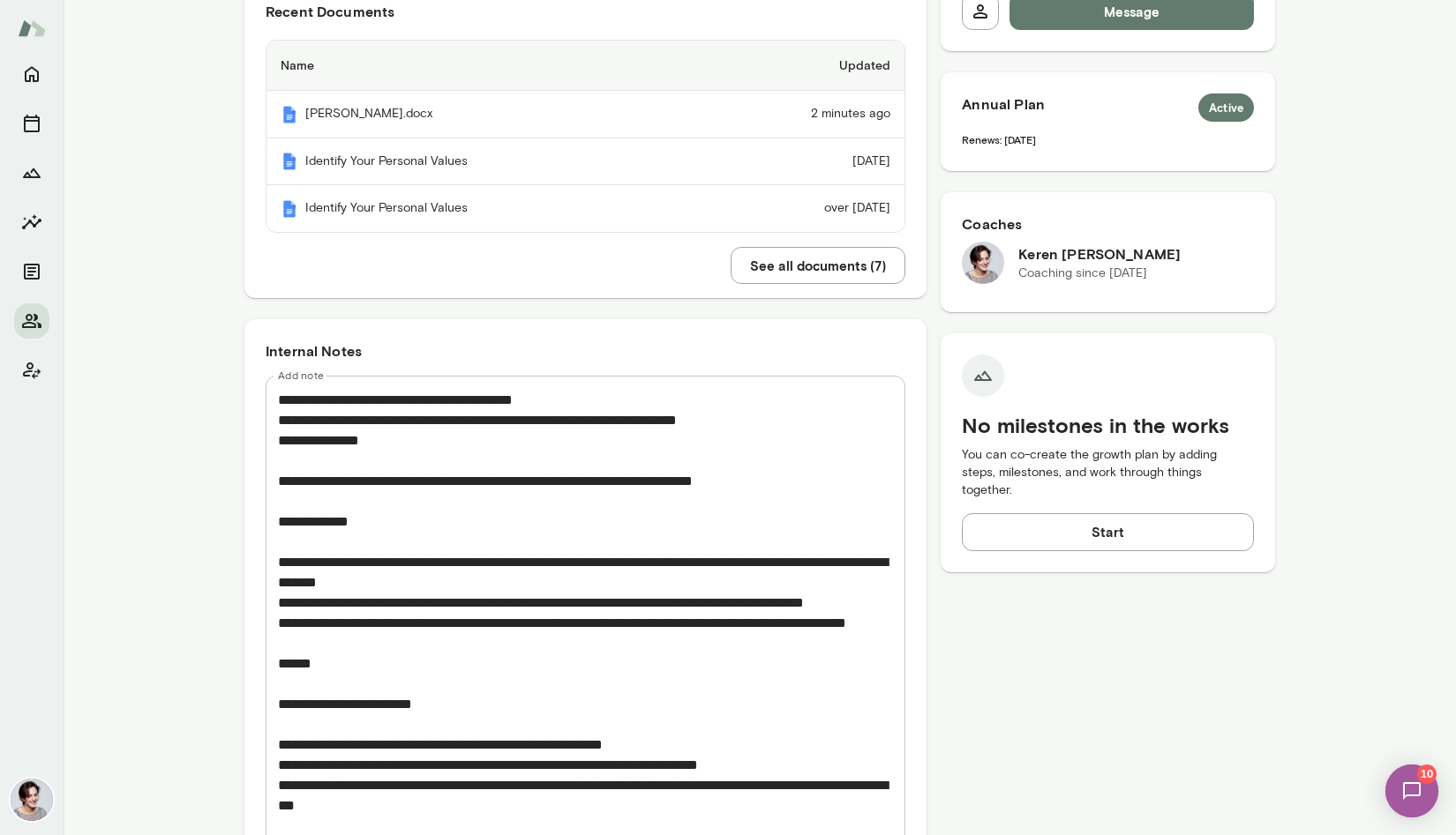
drag, startPoint x: 276, startPoint y: 400, endPoint x: 418, endPoint y: 451, distance: 150.9
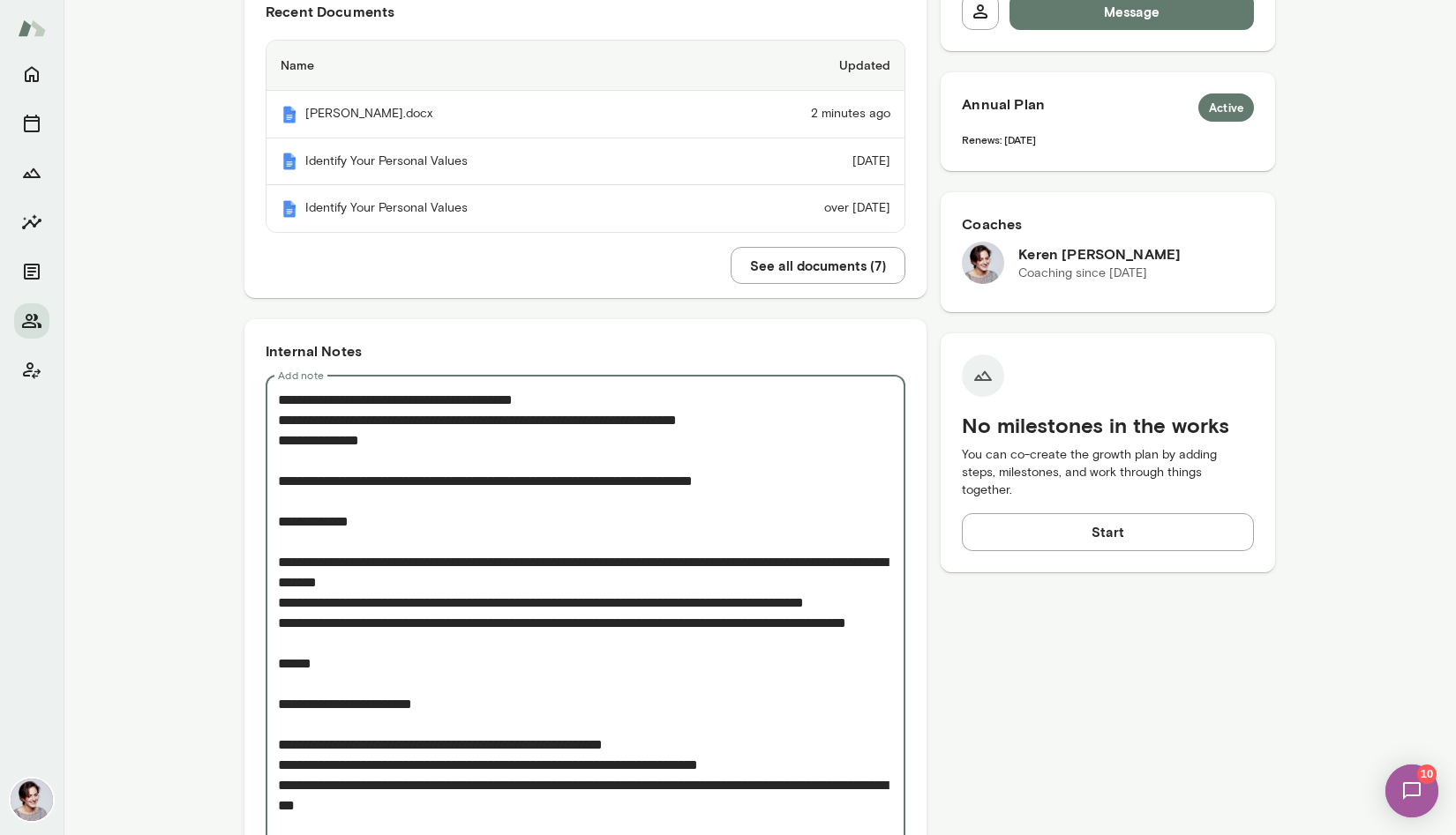
drag, startPoint x: 407, startPoint y: 450, endPoint x: 270, endPoint y: 403, distance: 144.8
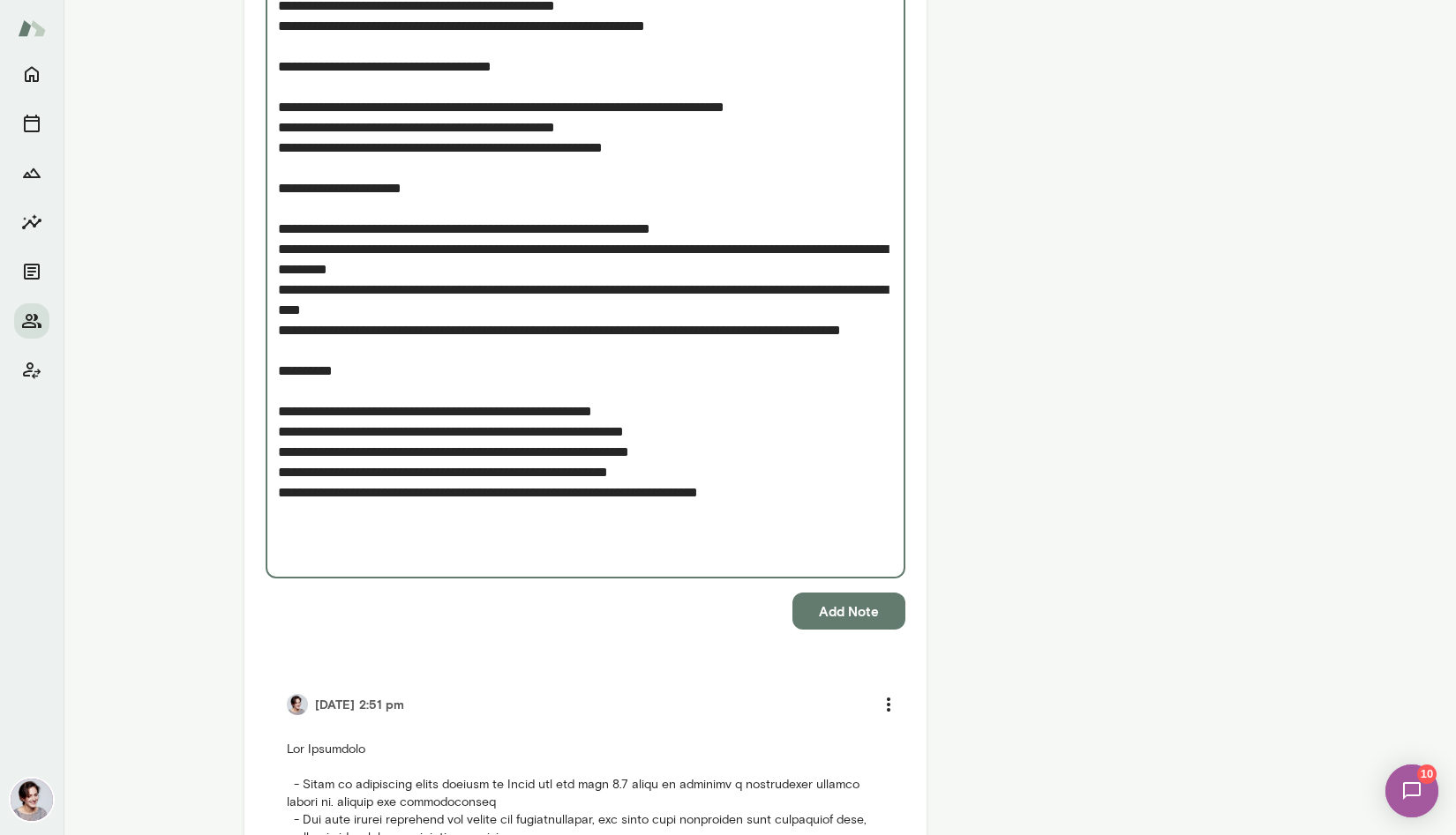
scroll to position [1408, 0]
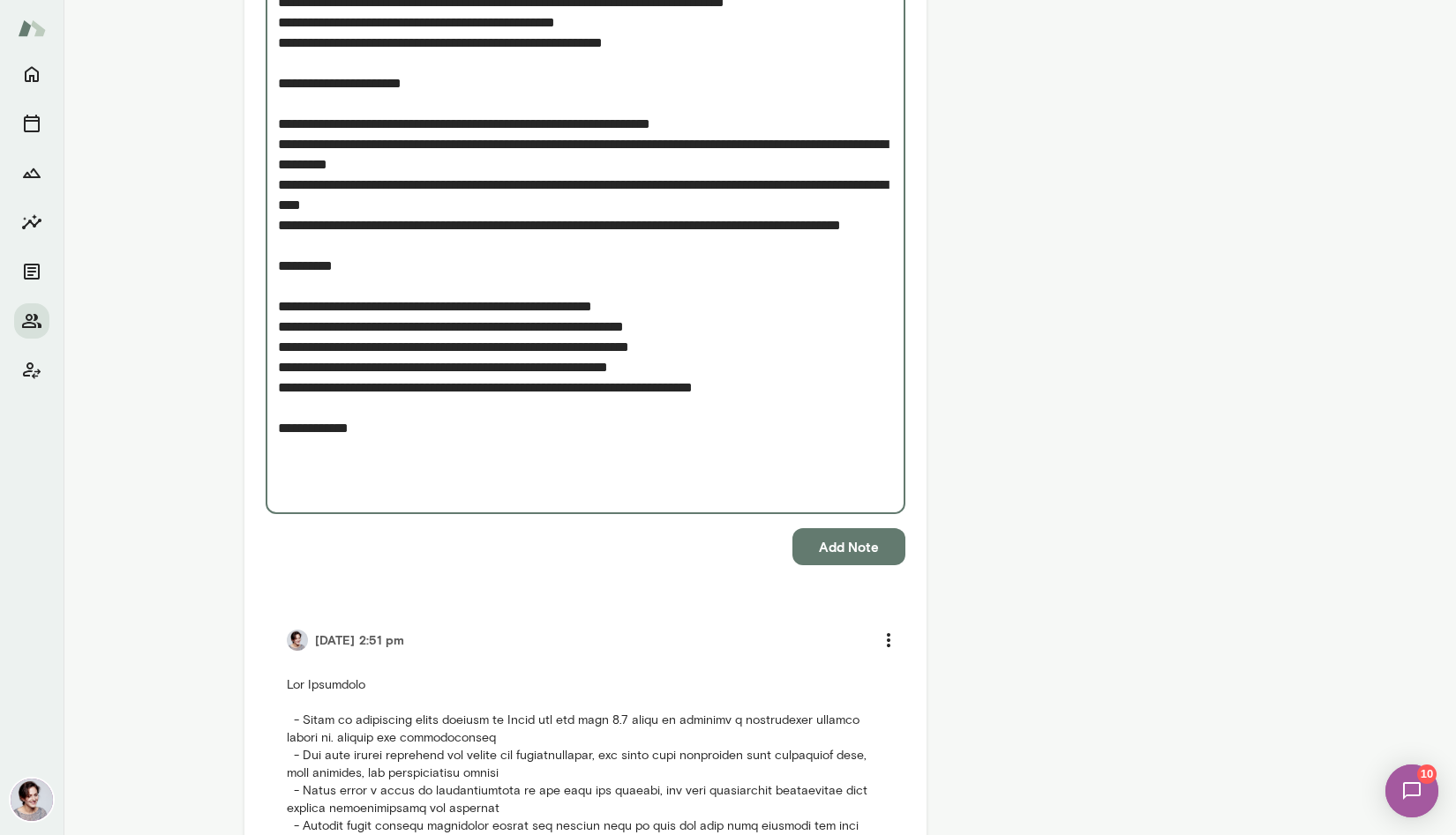
paste textarea "**********"
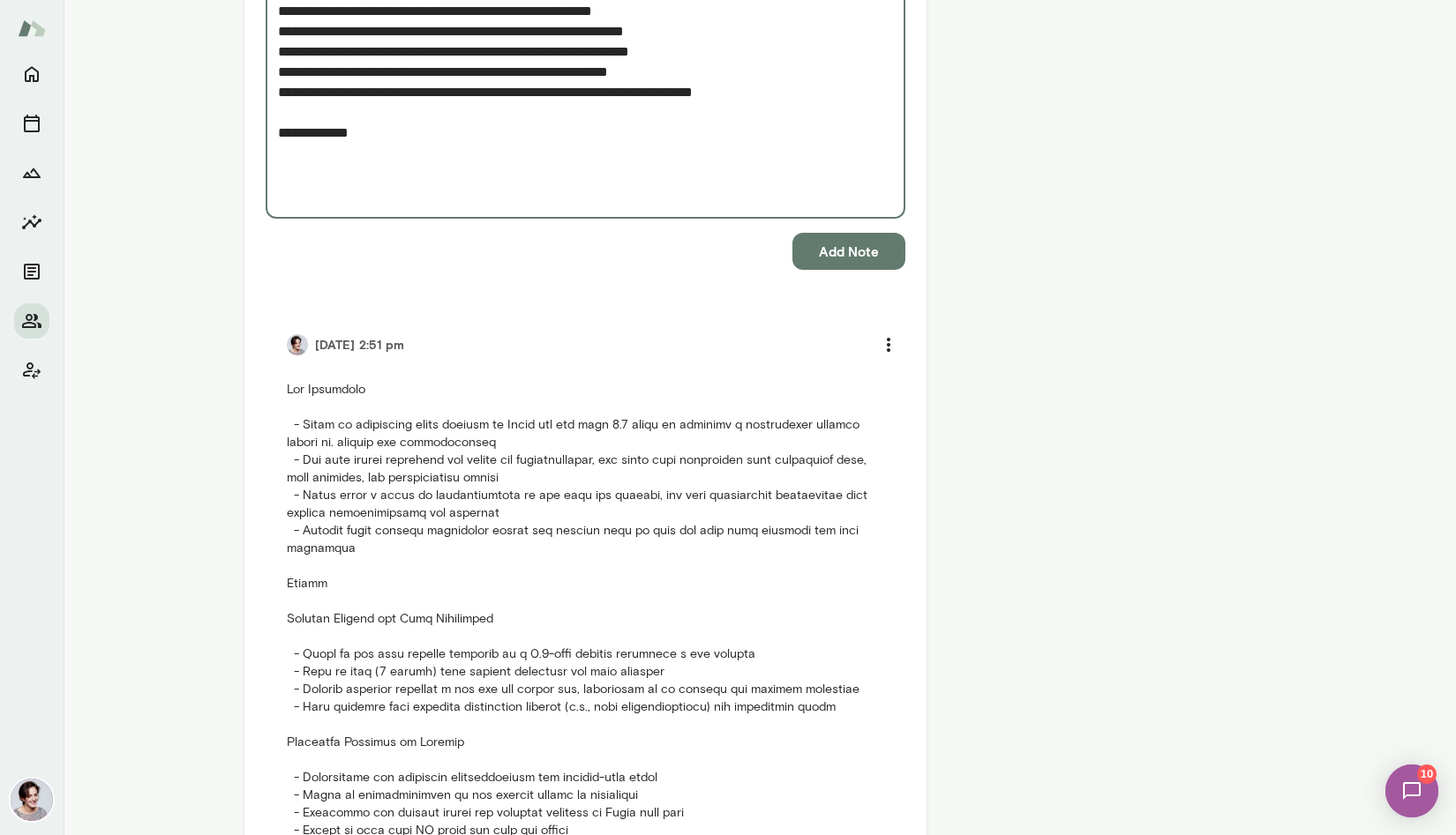
scroll to position [1628, 0]
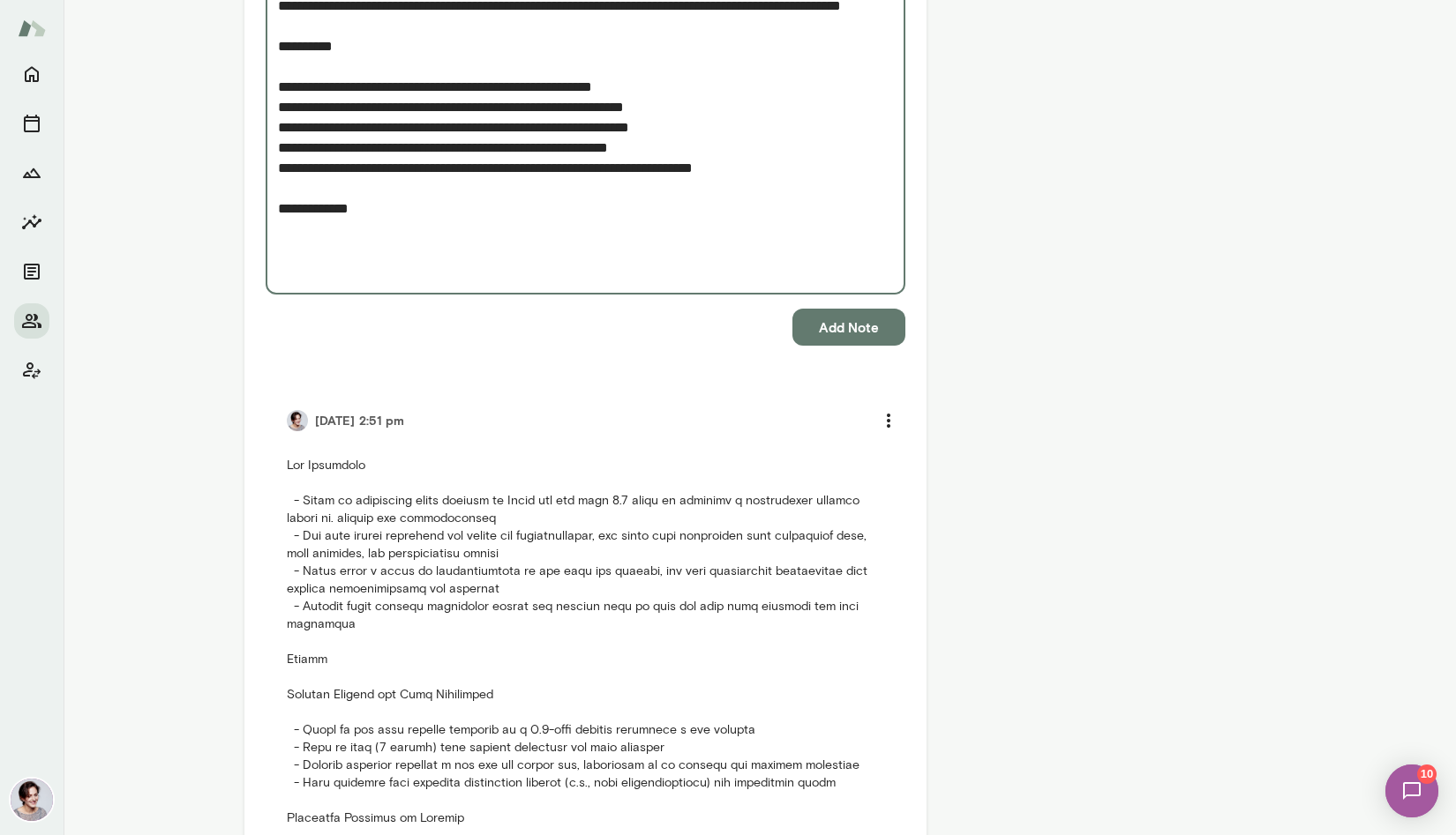
paste textarea "**********"
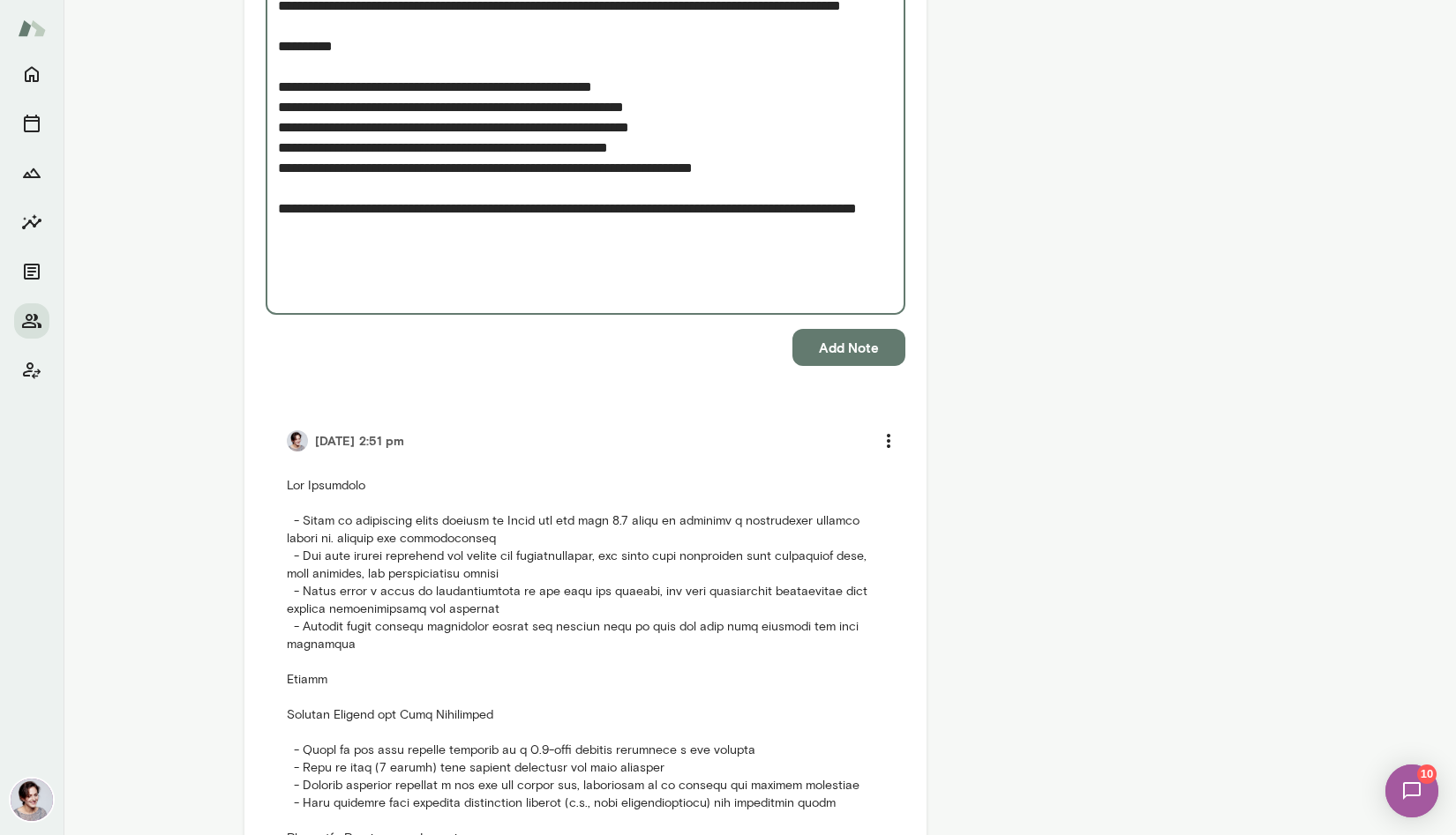
type textarea "**********"
click at [838, 349] on button "Add Note" at bounding box center [849, 347] width 113 height 37
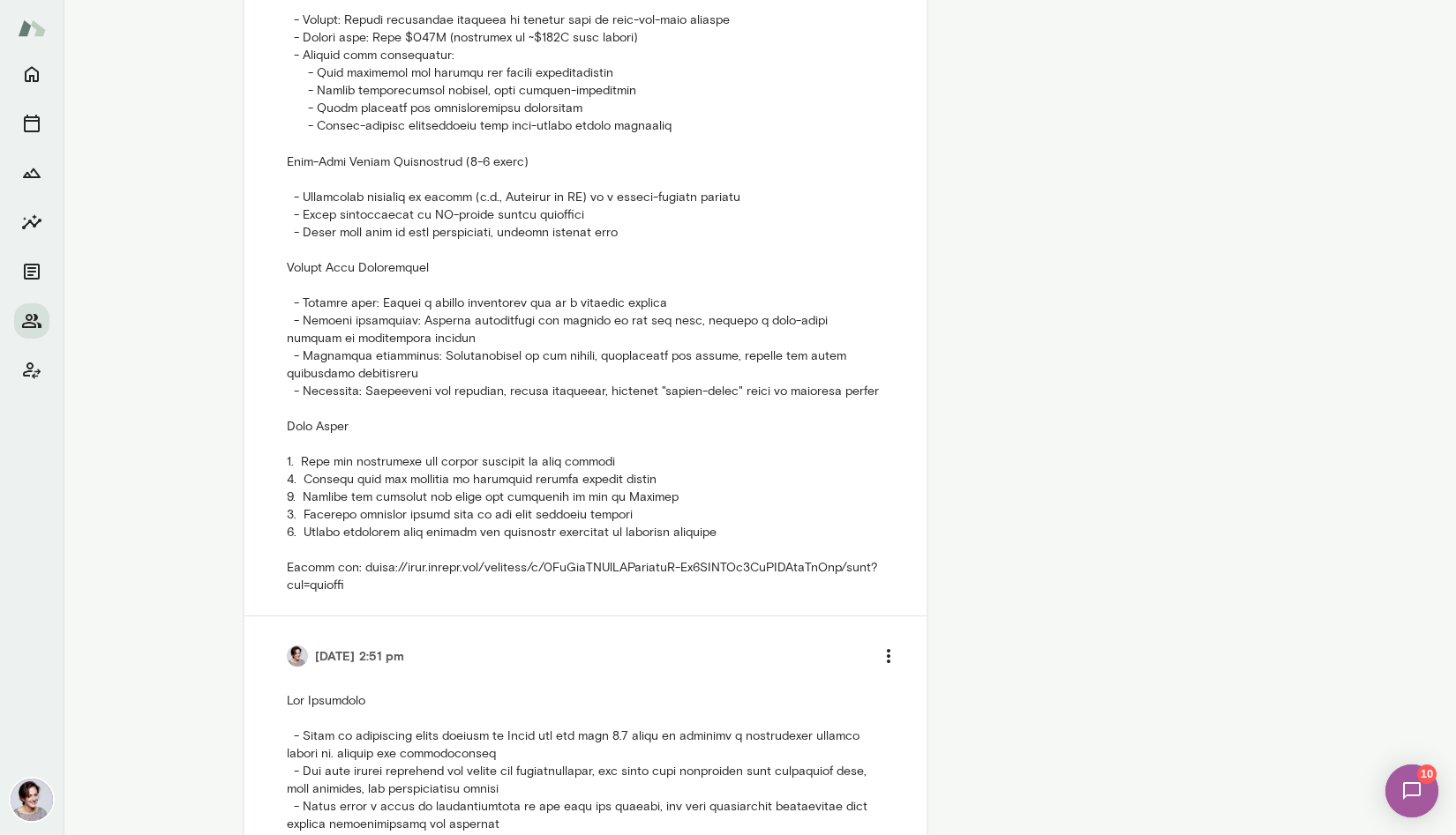
scroll to position [1434, 0]
